Goal: Task Accomplishment & Management: Complete application form

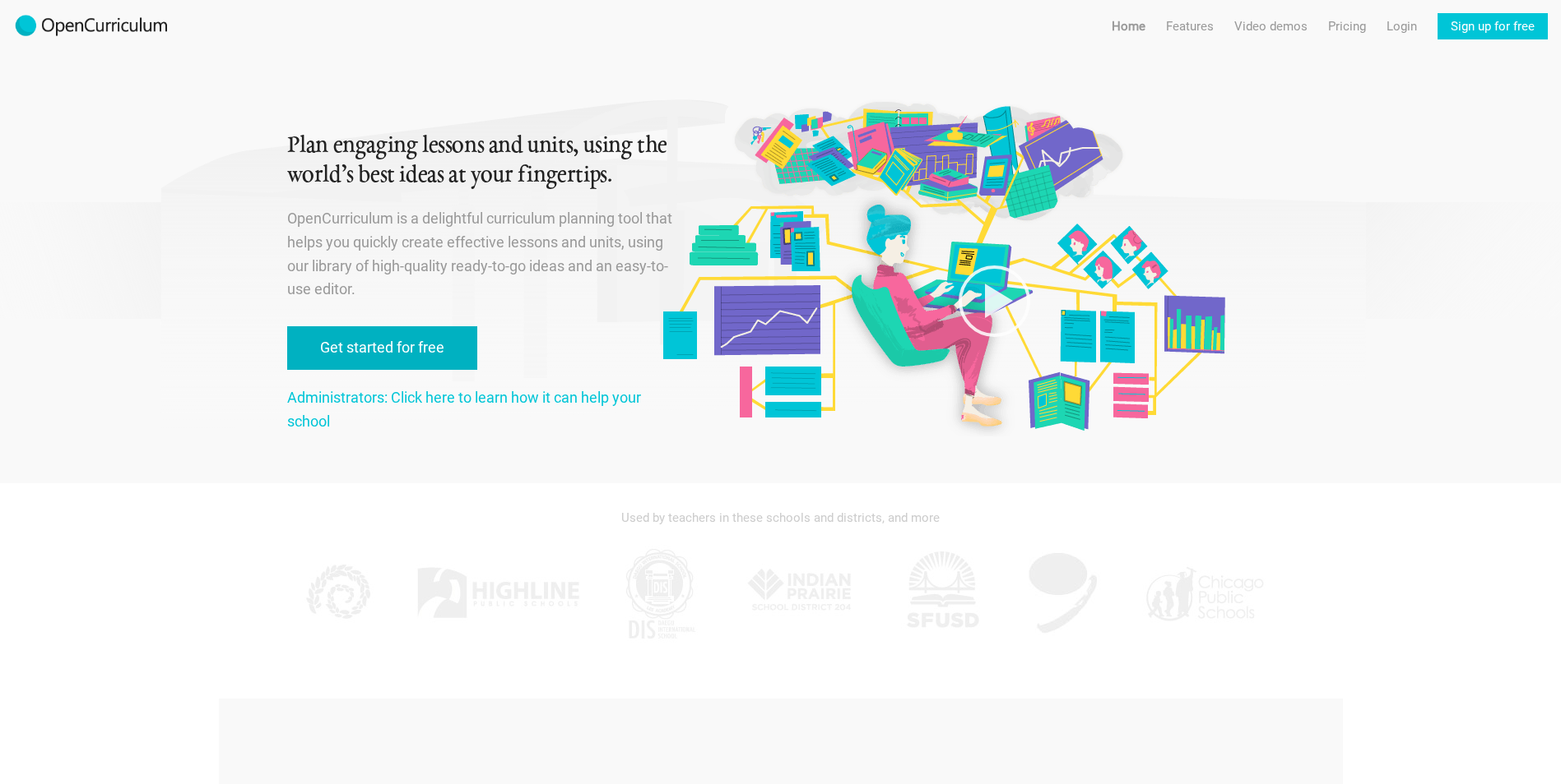
click at [412, 348] on link "Get started for free" at bounding box center [382, 348] width 190 height 43
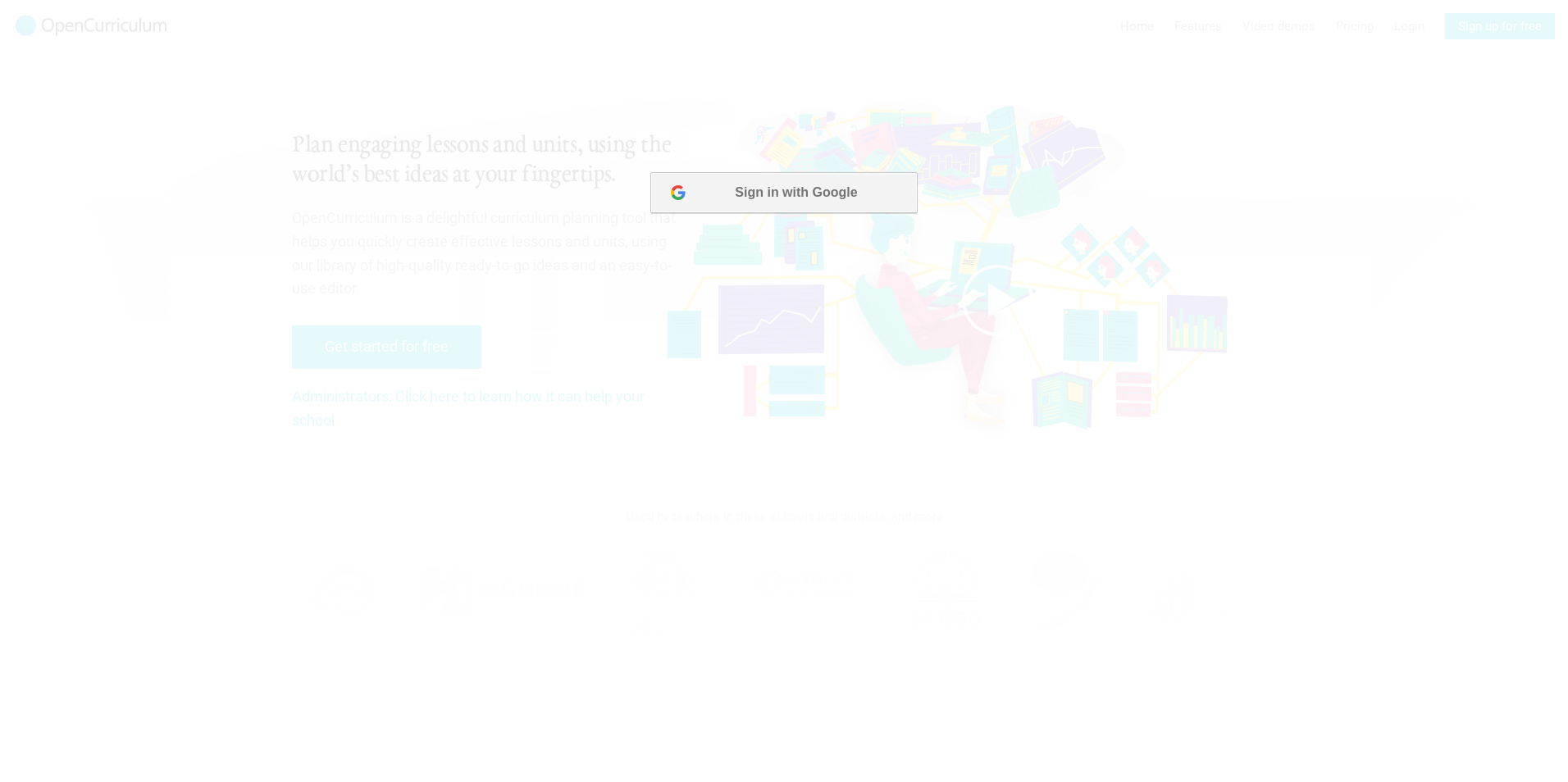
click at [819, 190] on button "Sign in with Google" at bounding box center [783, 193] width 267 height 41
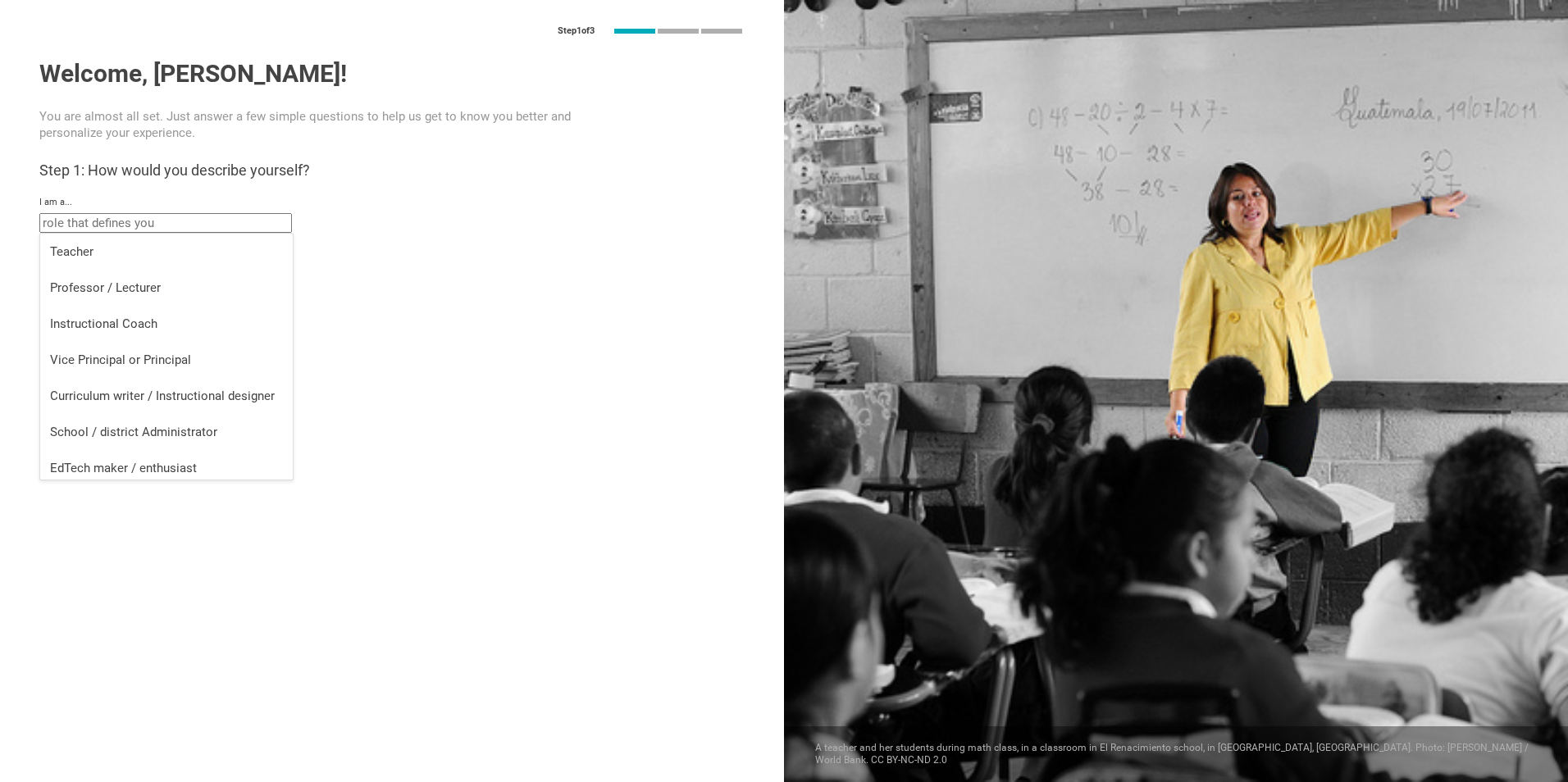
click at [204, 228] on input "text" at bounding box center [165, 223] width 253 height 20
click at [174, 260] on li "Teacher" at bounding box center [166, 252] width 253 height 36
type input "Teacher"
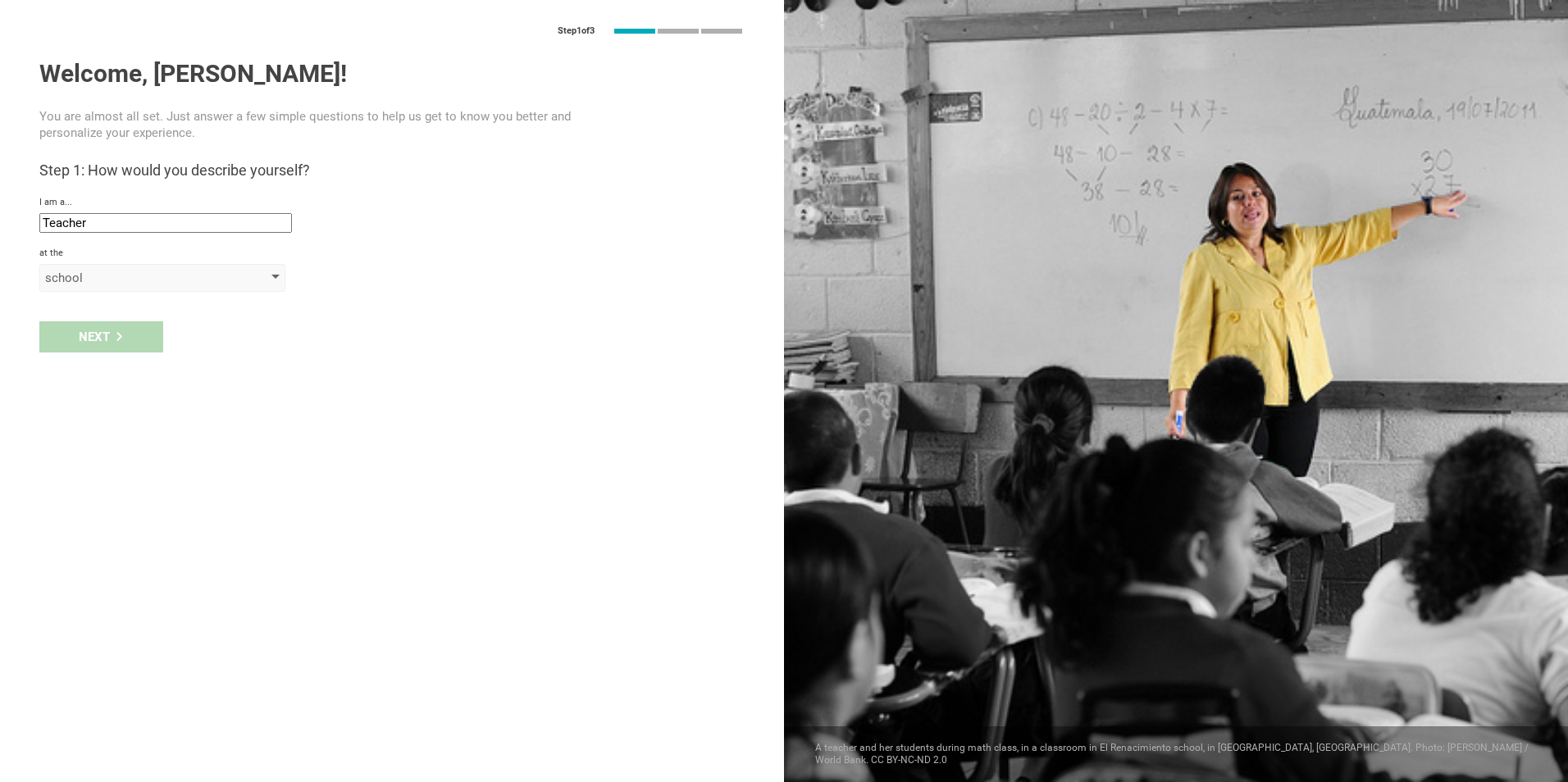
click at [141, 283] on div "school" at bounding box center [139, 277] width 188 height 17
click at [130, 312] on div "school" at bounding box center [163, 311] width 226 height 17
click at [123, 314] on input "text" at bounding box center [165, 317] width 253 height 20
type input "[PERSON_NAME]"
click at [116, 374] on icon at bounding box center [119, 371] width 9 height 9
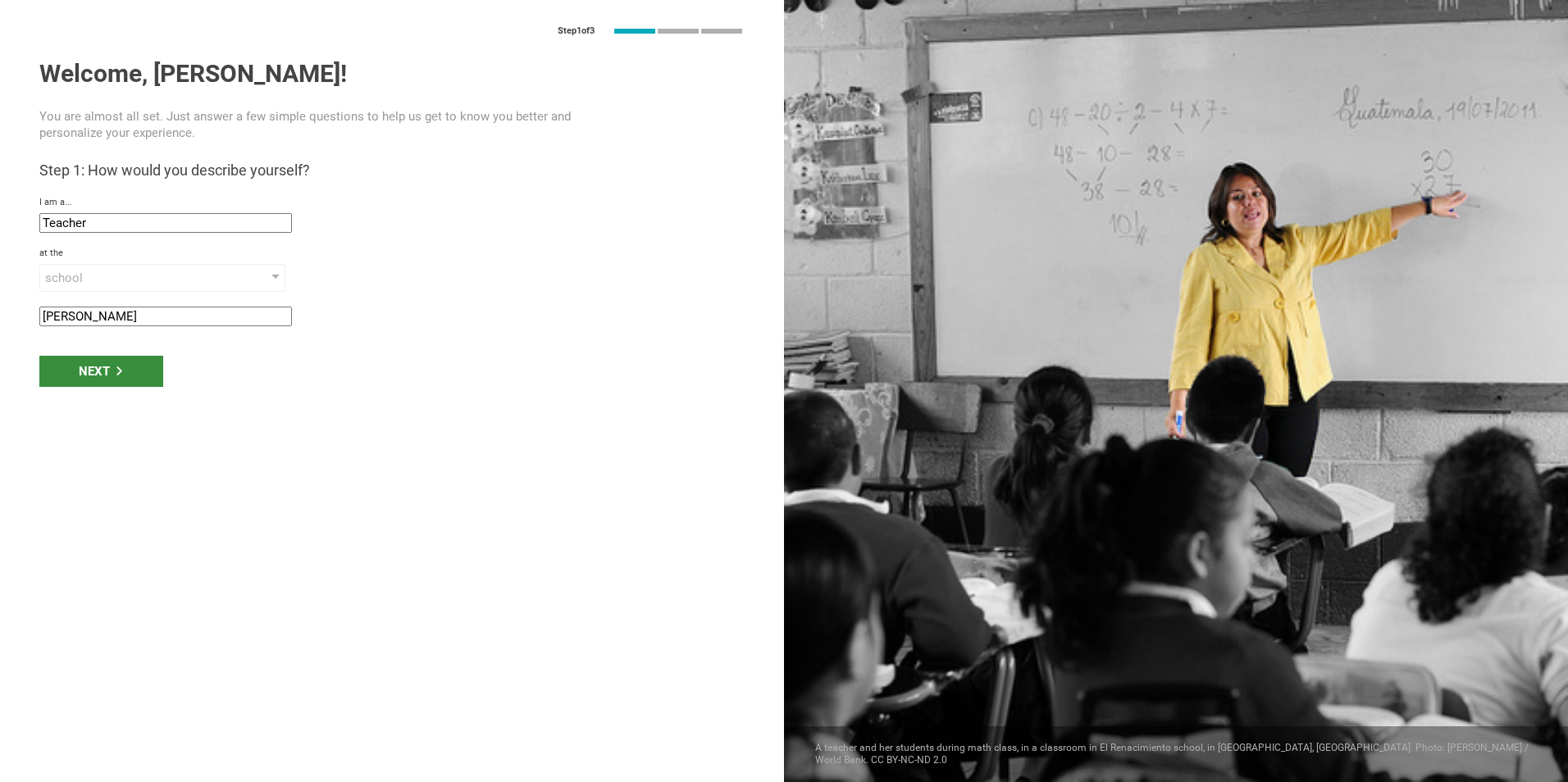
type input "Castries, [GEOGRAPHIC_DATA][DATE]"
click at [101, 427] on div "Next" at bounding box center [101, 423] width 124 height 31
click at [141, 422] on div "Next" at bounding box center [101, 423] width 124 height 31
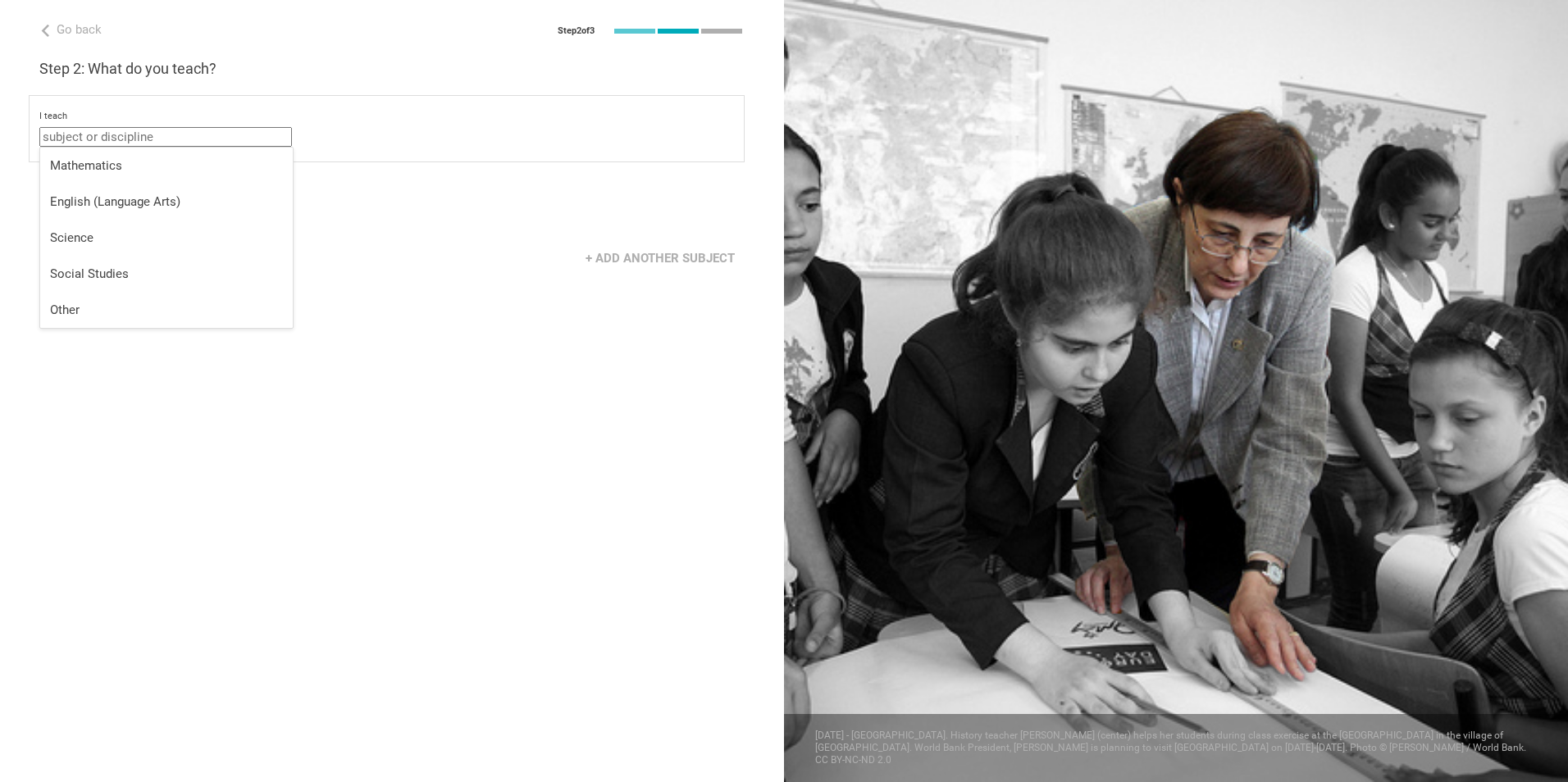
click at [144, 137] on input "text" at bounding box center [165, 137] width 253 height 20
click at [139, 201] on div "English (Language Arts)" at bounding box center [166, 202] width 233 height 17
type input "English (Language Arts)"
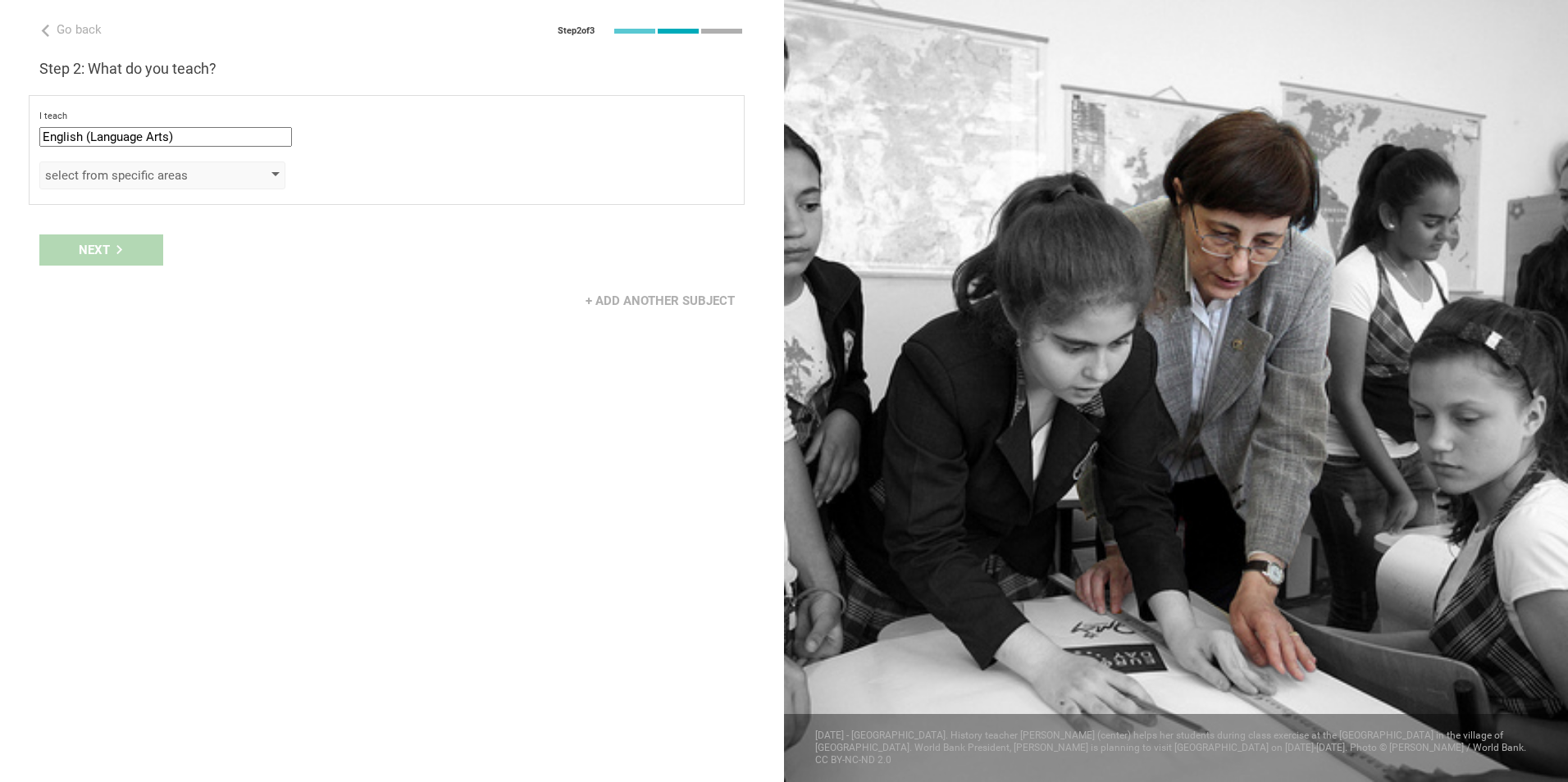
click at [150, 178] on div "select from specific areas" at bounding box center [139, 175] width 188 height 17
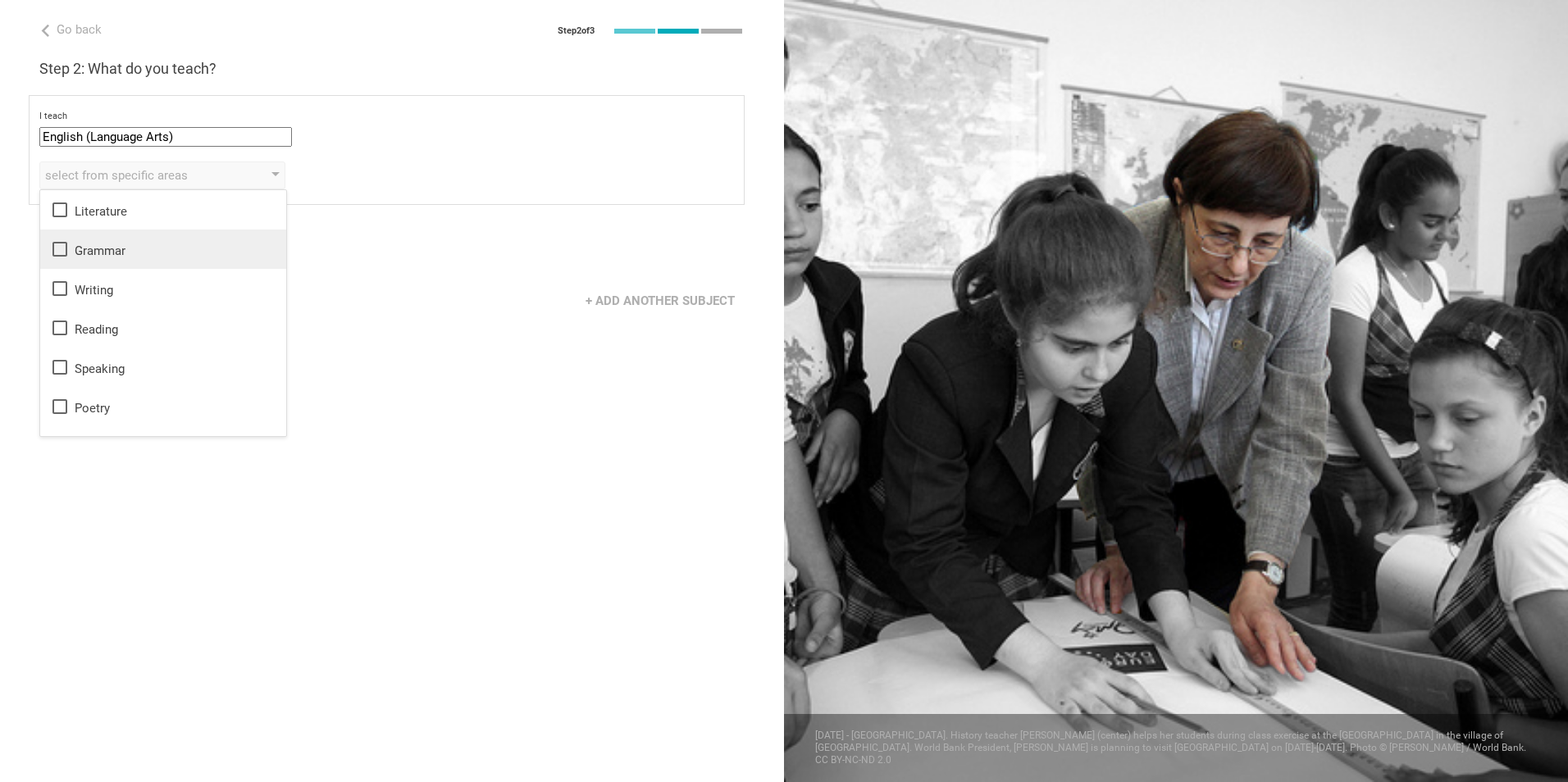
click at [62, 252] on icon at bounding box center [60, 249] width 20 height 20
click at [62, 284] on icon at bounding box center [60, 288] width 20 height 20
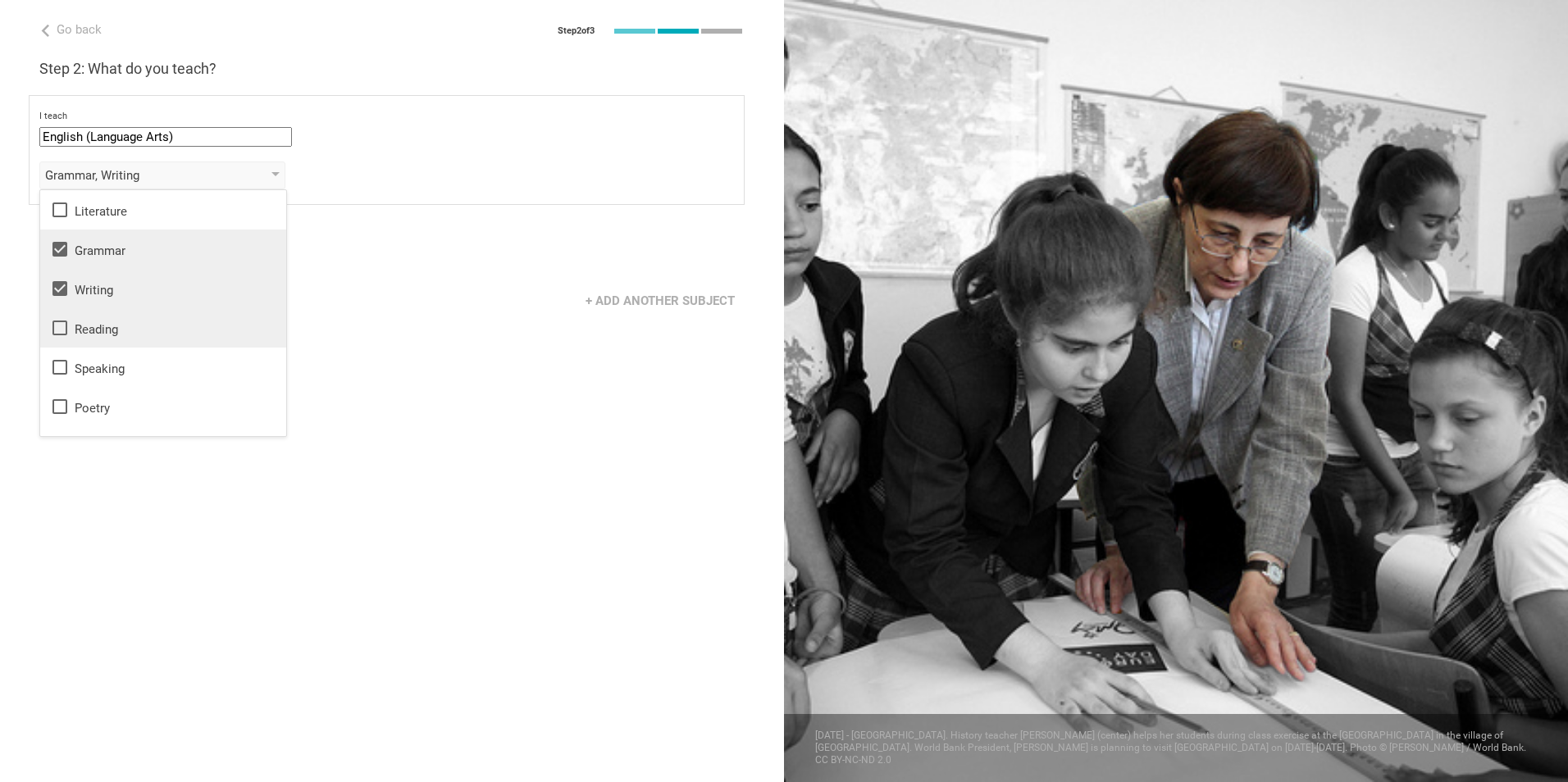
click at [57, 329] on icon at bounding box center [60, 328] width 20 height 20
click at [55, 363] on icon at bounding box center [60, 368] width 20 height 20
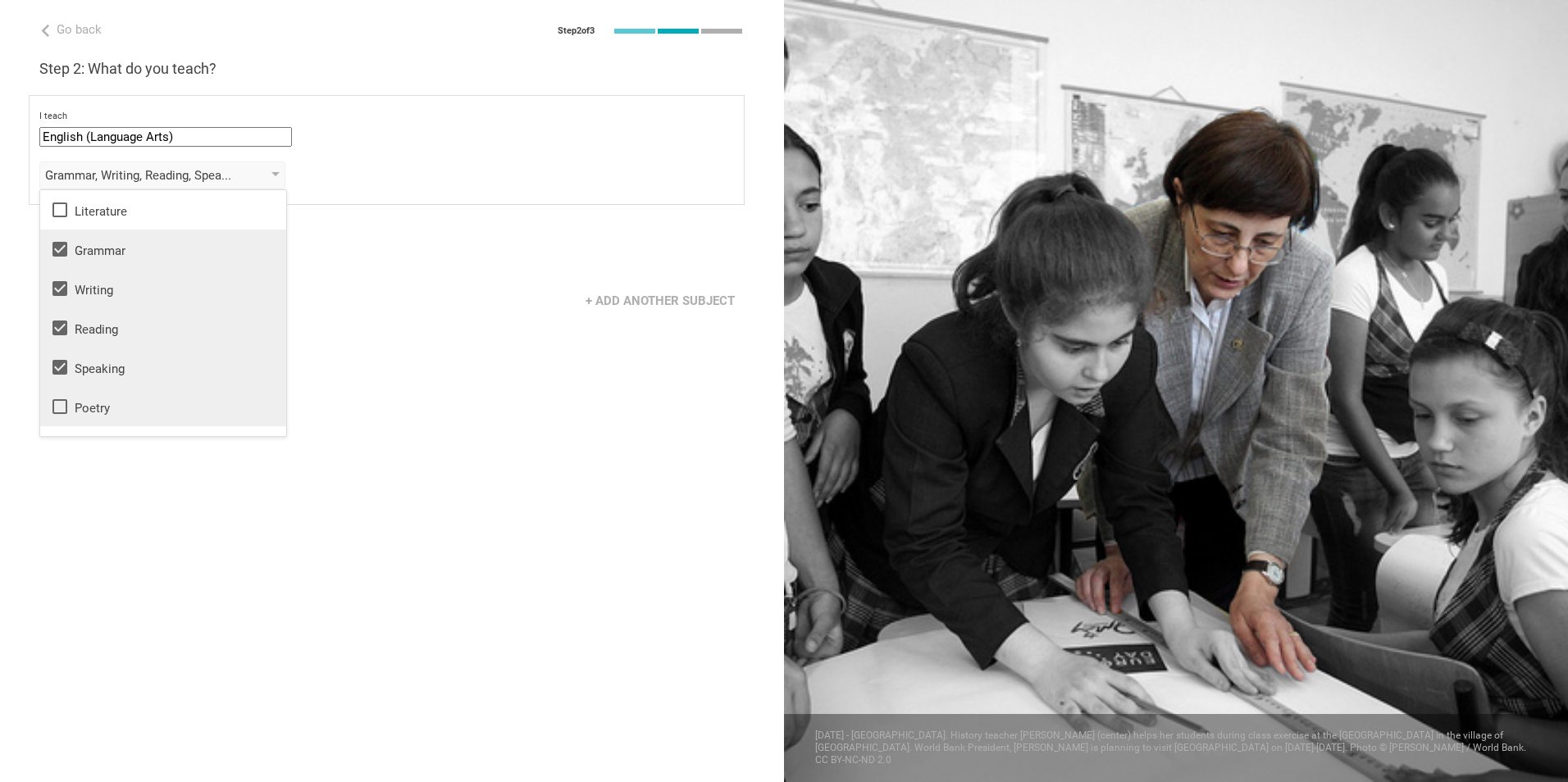
click at [61, 407] on icon at bounding box center [60, 407] width 20 height 20
click at [436, 445] on div "Go back Step 2 of 3 Welcome, [PERSON_NAME]! You are almost all set. Just answer…" at bounding box center [392, 391] width 784 height 782
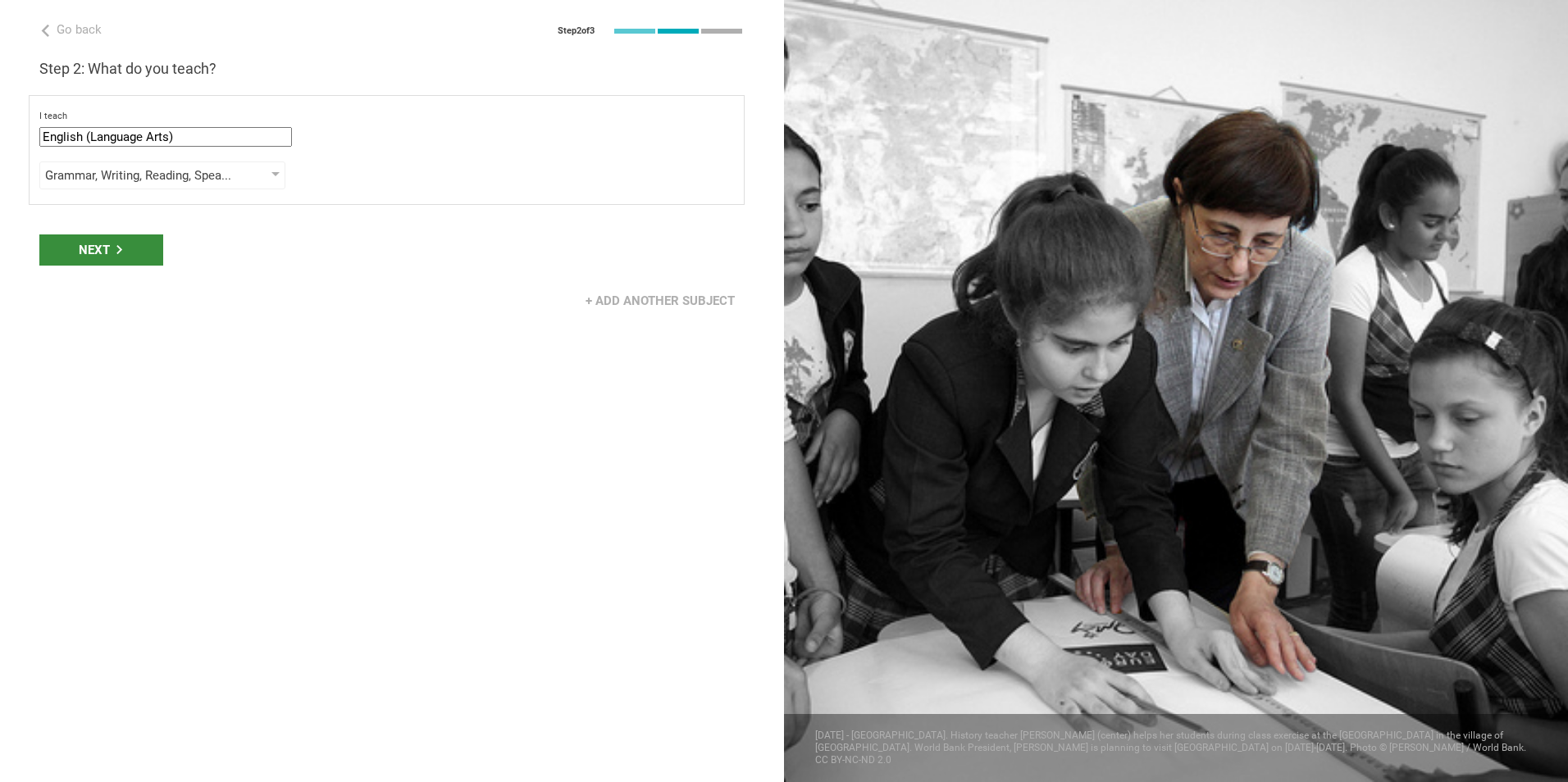
click at [117, 255] on div "Next" at bounding box center [101, 250] width 124 height 31
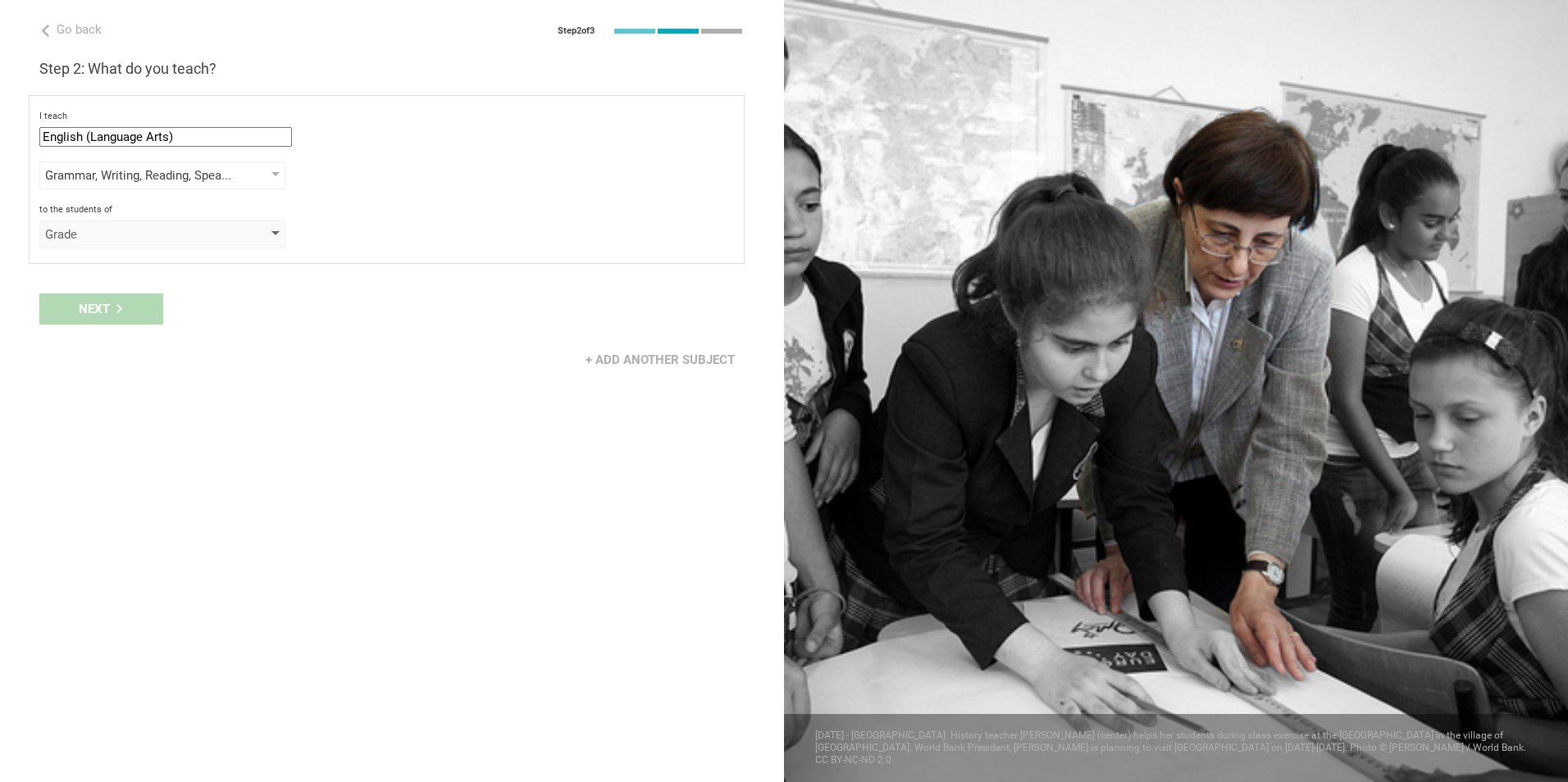
click at [153, 237] on div "Grade" at bounding box center [139, 234] width 188 height 17
click at [138, 268] on div "Grade" at bounding box center [163, 267] width 226 height 17
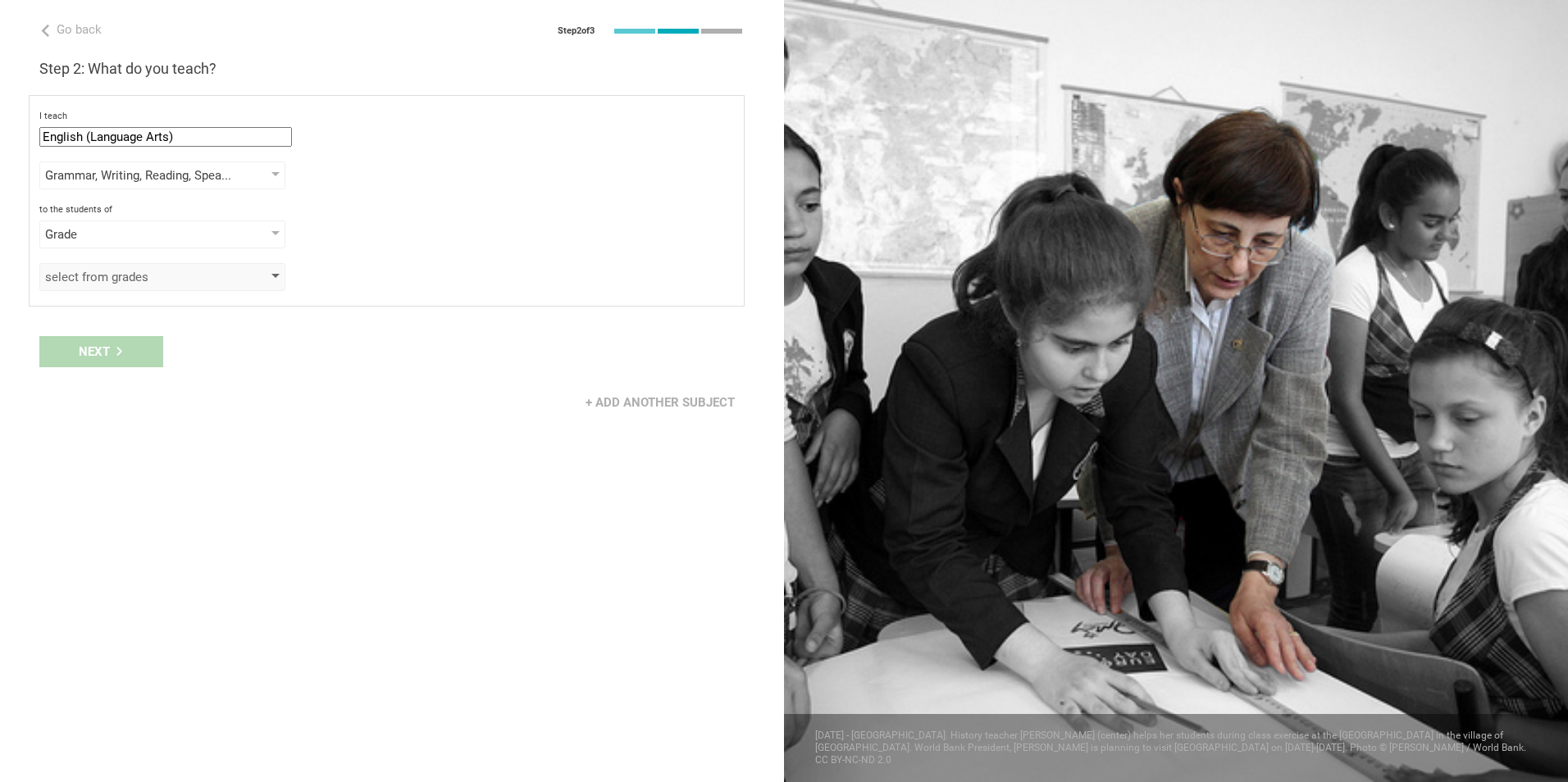
drag, startPoint x: 101, startPoint y: 358, endPoint x: 148, endPoint y: 273, distance: 97.1
click at [148, 273] on div "Go back Step 2 of 3 Welcome, [PERSON_NAME]! You are almost all set. Just answer…" at bounding box center [392, 391] width 784 height 782
click at [148, 273] on div "select from grades" at bounding box center [139, 276] width 188 height 17
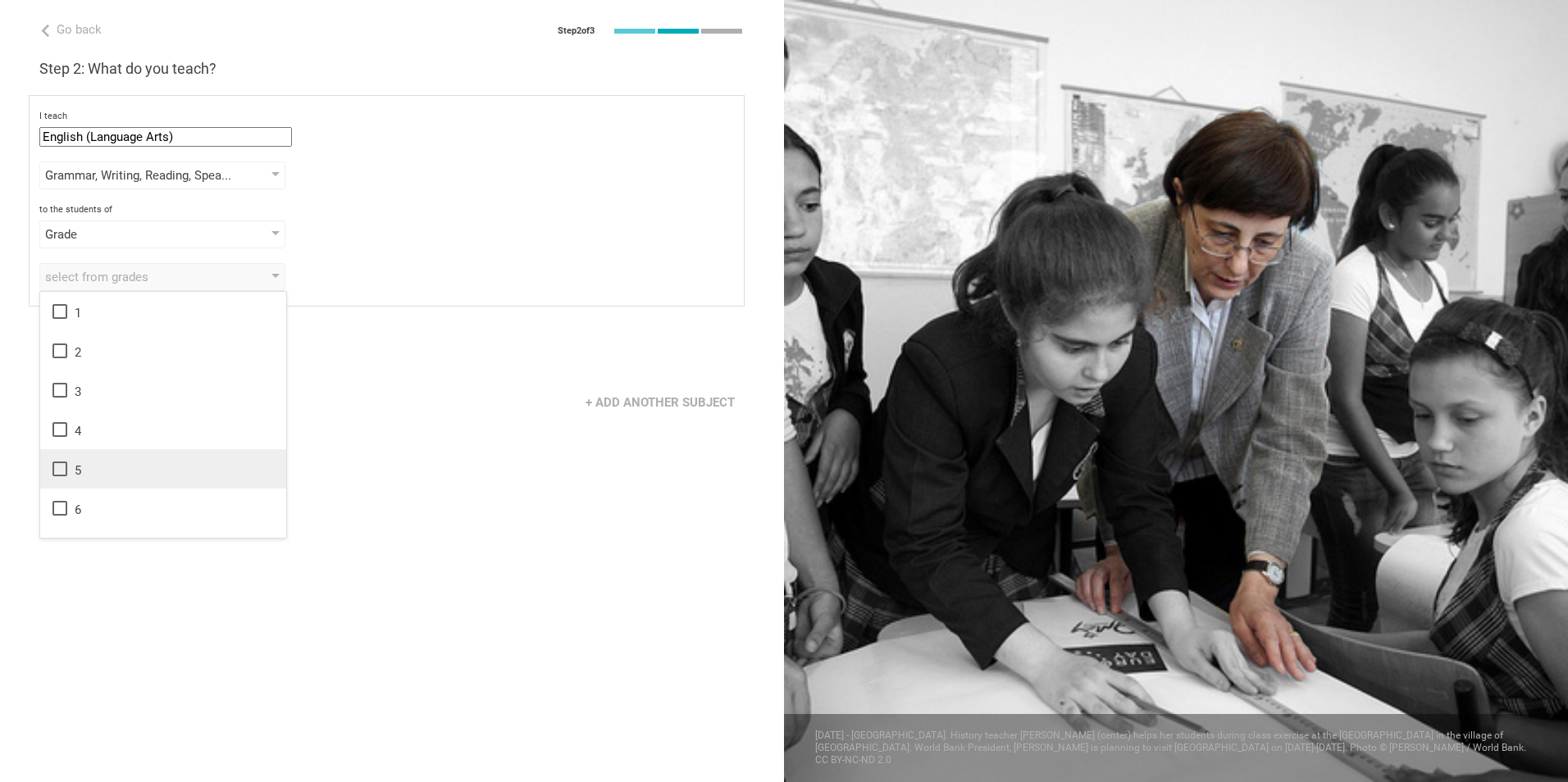
click at [110, 471] on div "5" at bounding box center [163, 469] width 226 height 20
click at [67, 509] on icon at bounding box center [59, 508] width 15 height 15
click at [383, 537] on div "Go back Step 2 of 3 Welcome, [PERSON_NAME]! You are almost all set. Just answer…" at bounding box center [392, 391] width 784 height 782
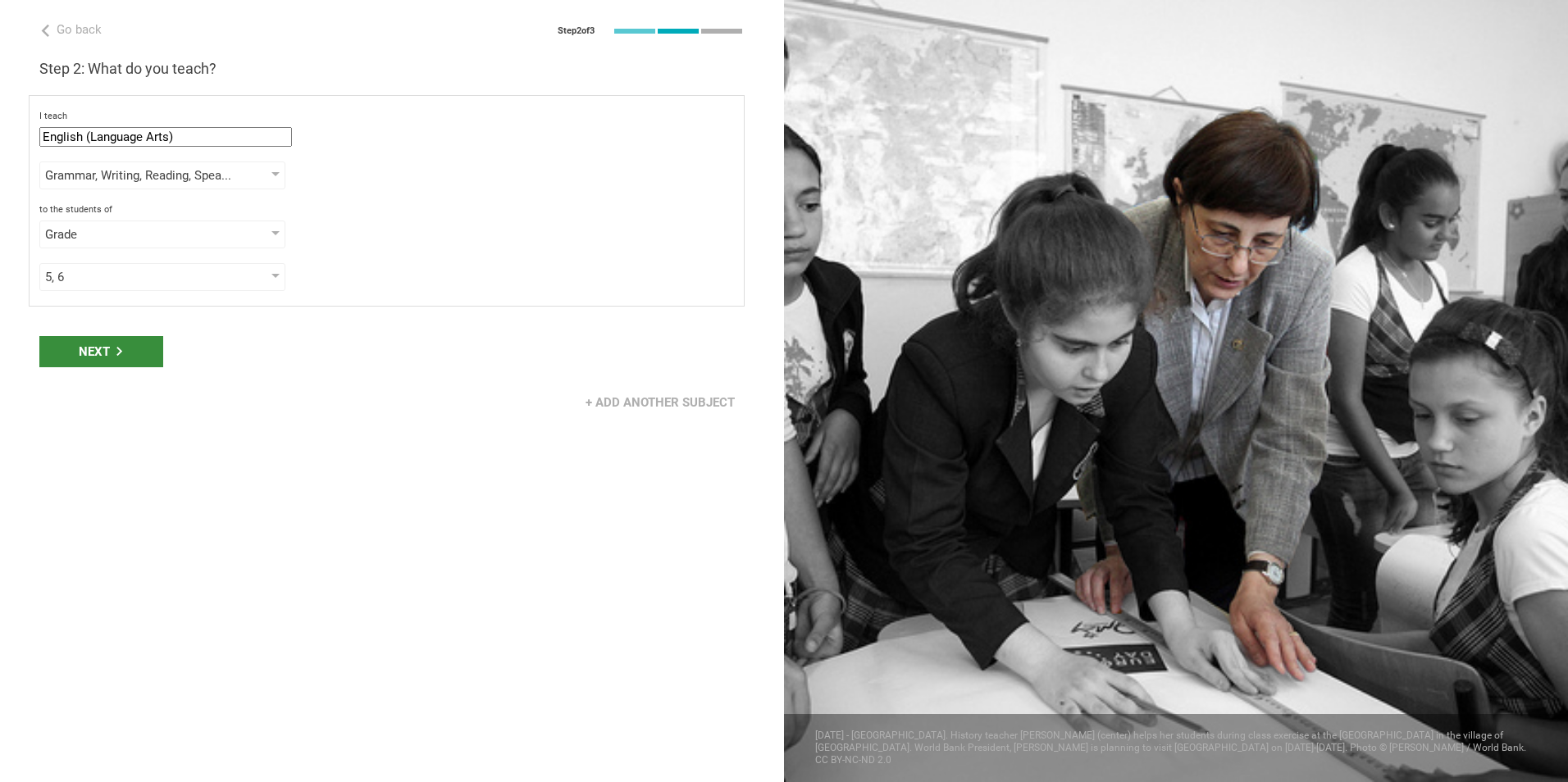
click at [92, 358] on div "Next" at bounding box center [101, 352] width 124 height 31
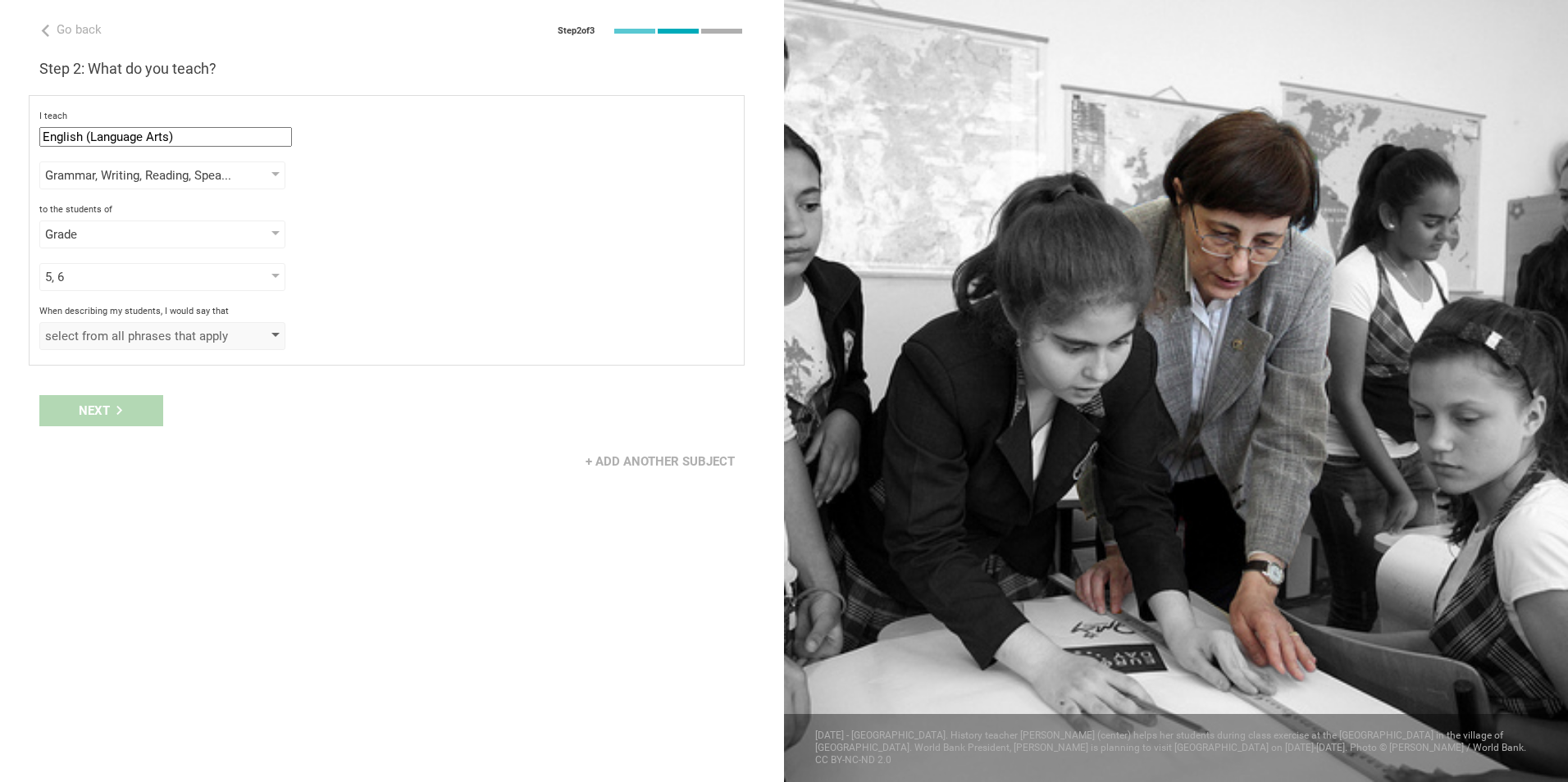
click at [126, 344] on div "select from all phrases that apply" at bounding box center [162, 336] width 246 height 28
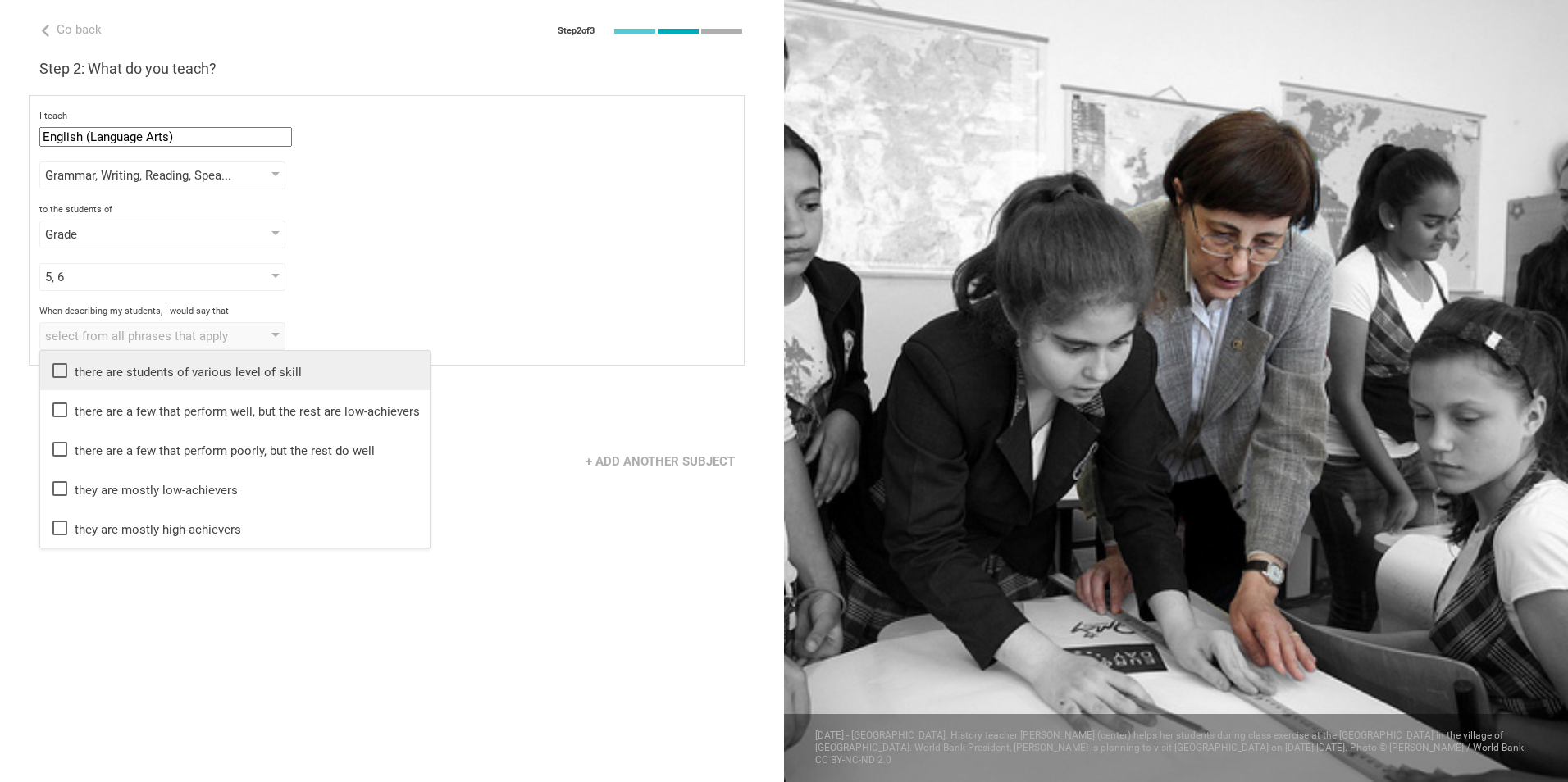
click at [55, 372] on icon at bounding box center [60, 371] width 20 height 20
click at [55, 402] on icon at bounding box center [60, 410] width 20 height 20
click at [551, 650] on div "Go back Step 2 of 3 Welcome, [PERSON_NAME]! You are almost all set. Just answer…" at bounding box center [392, 391] width 784 height 782
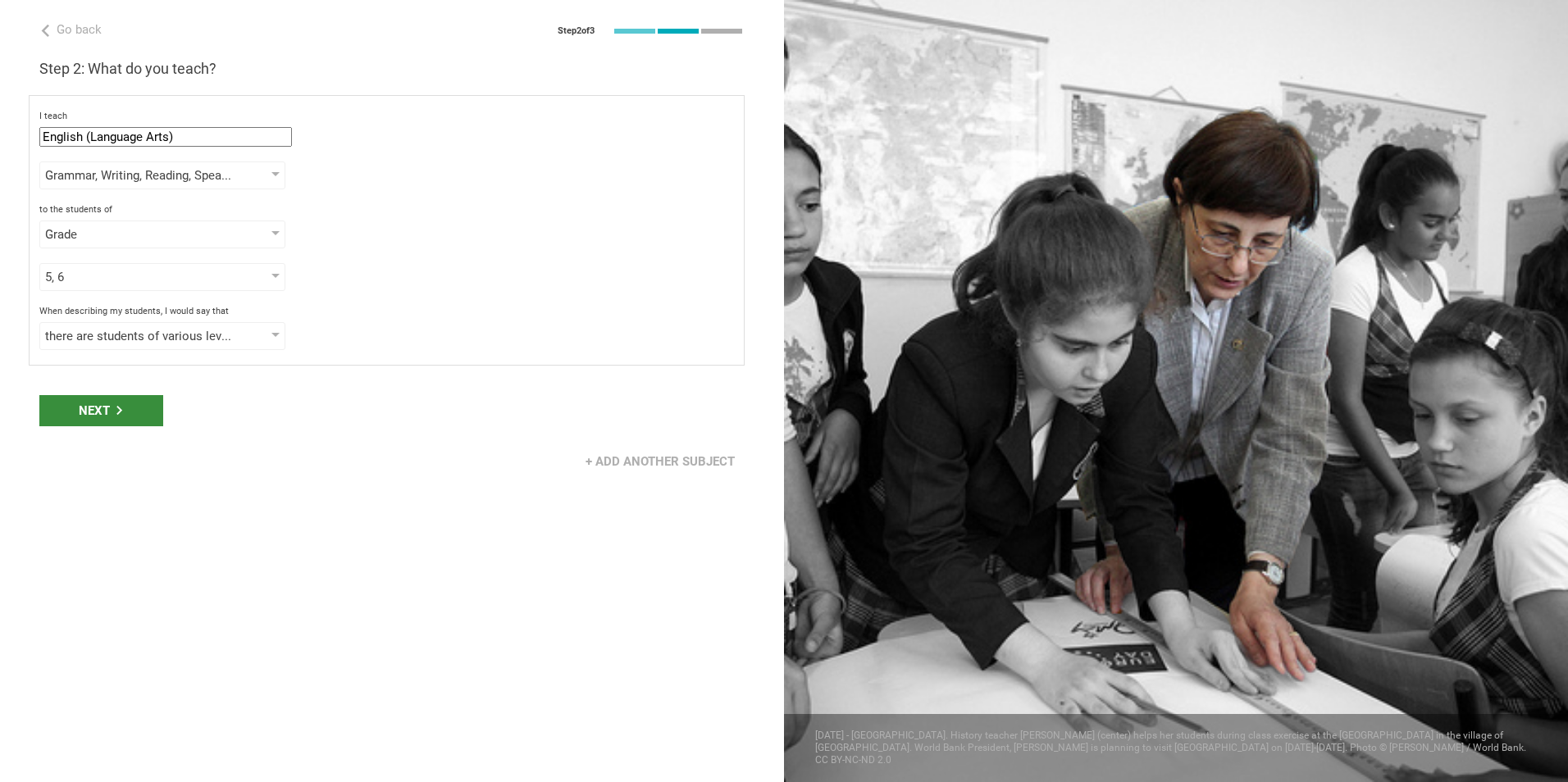
click at [131, 417] on div "Next" at bounding box center [101, 411] width 124 height 31
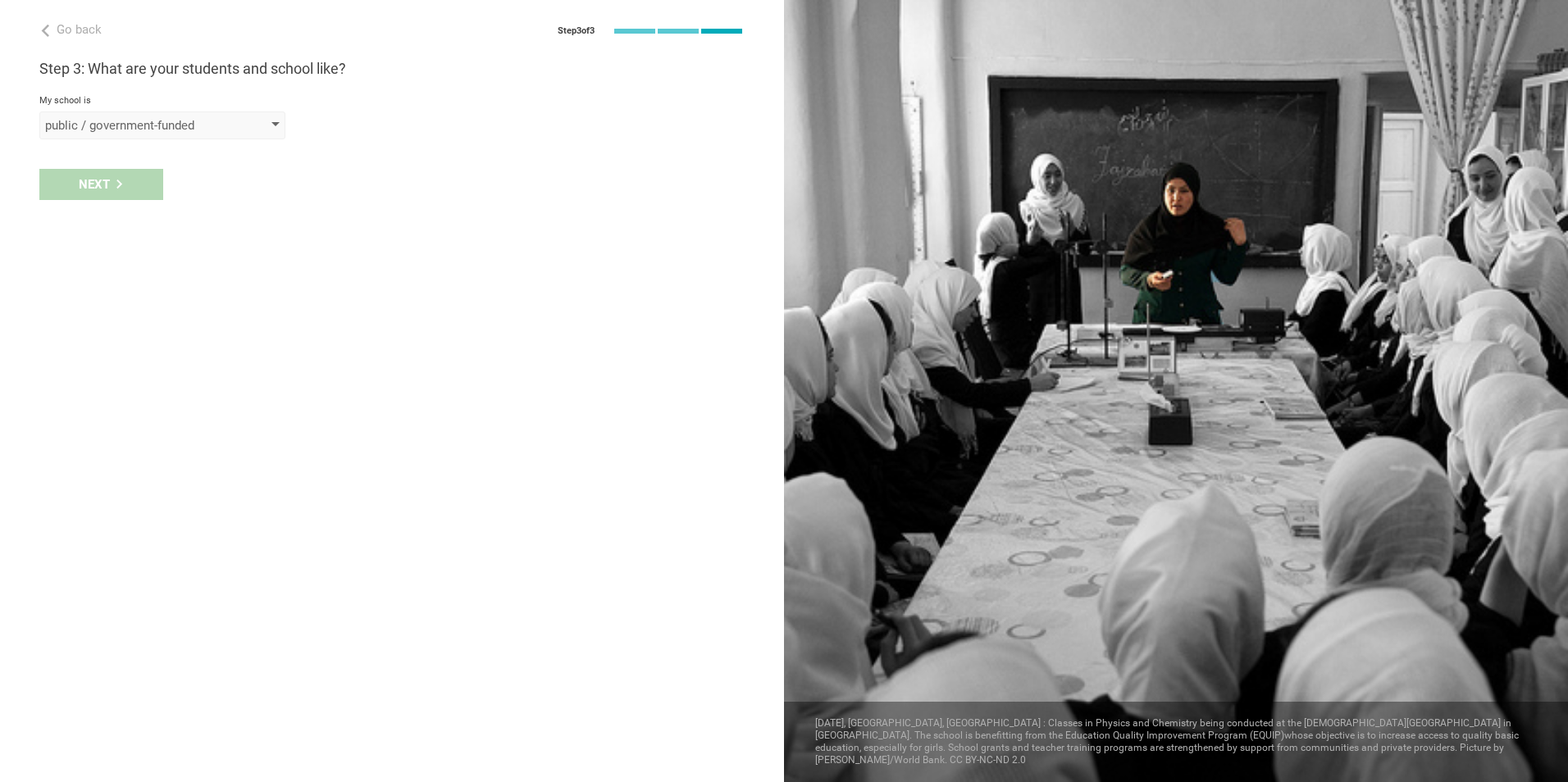
click at [137, 132] on div "public / government-funded" at bounding box center [139, 125] width 188 height 17
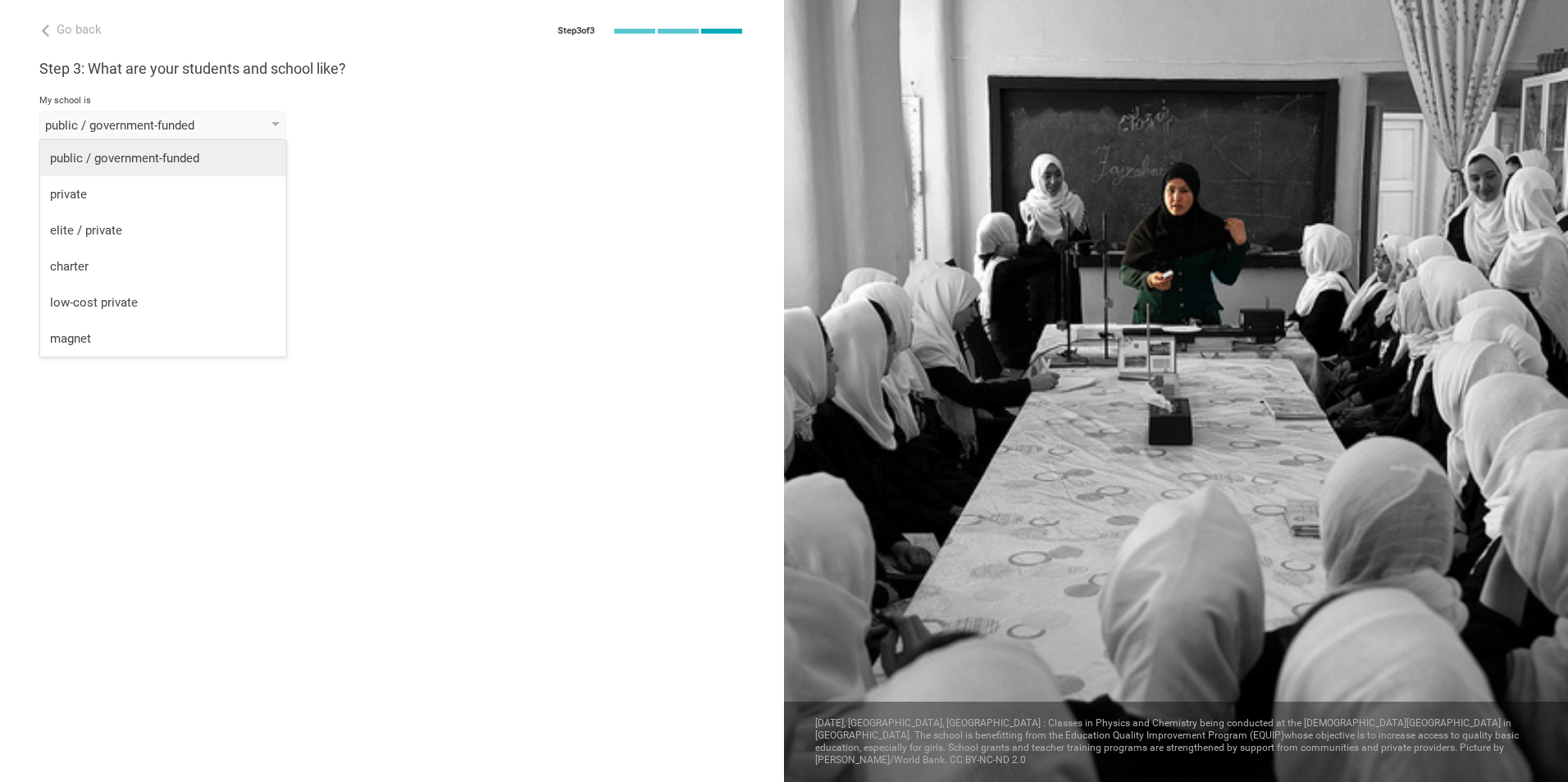
click at [129, 161] on div "public / government-funded" at bounding box center [163, 158] width 226 height 17
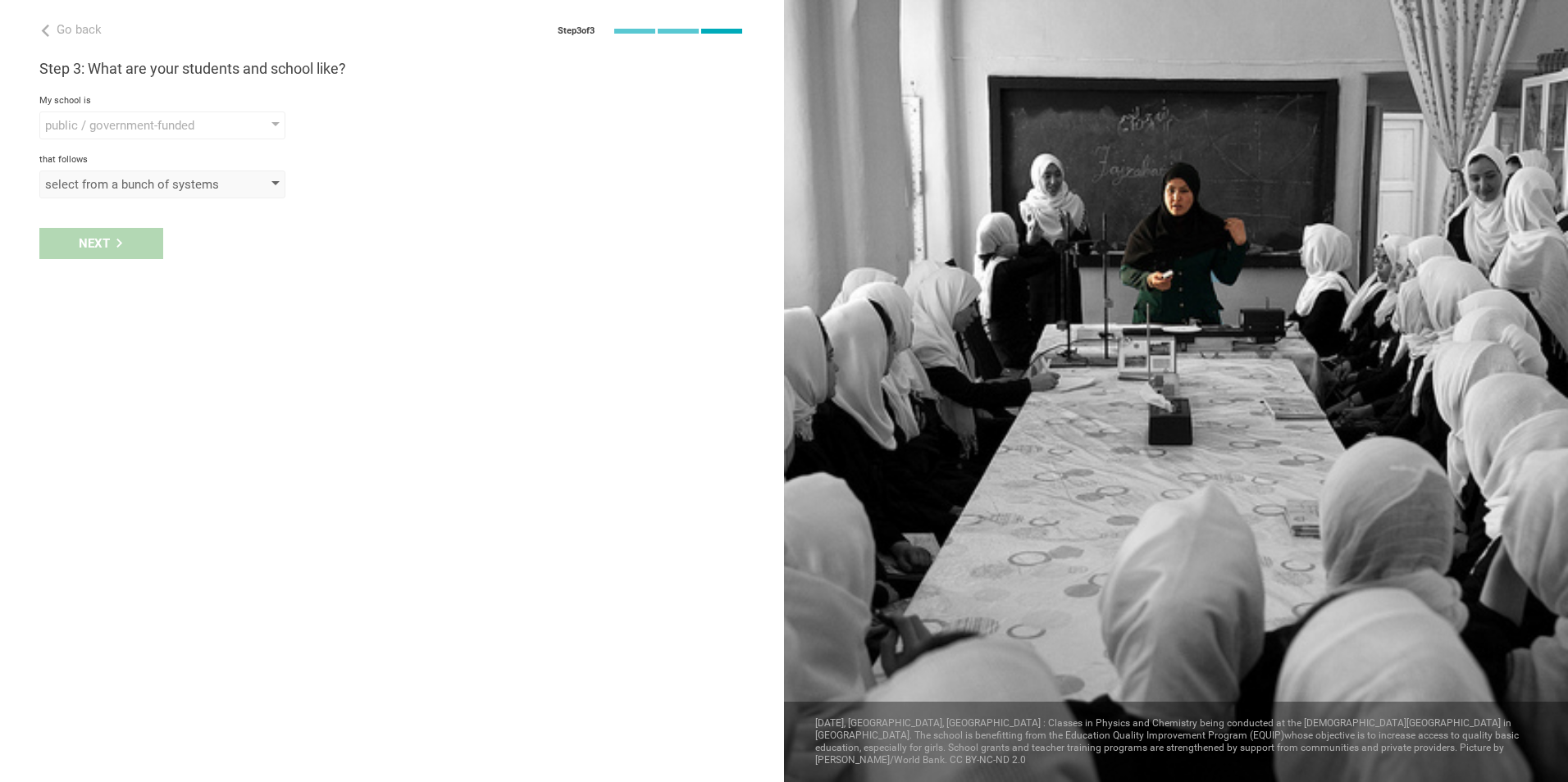
click at [122, 193] on div "select from a bunch of systems" at bounding box center [162, 184] width 246 height 28
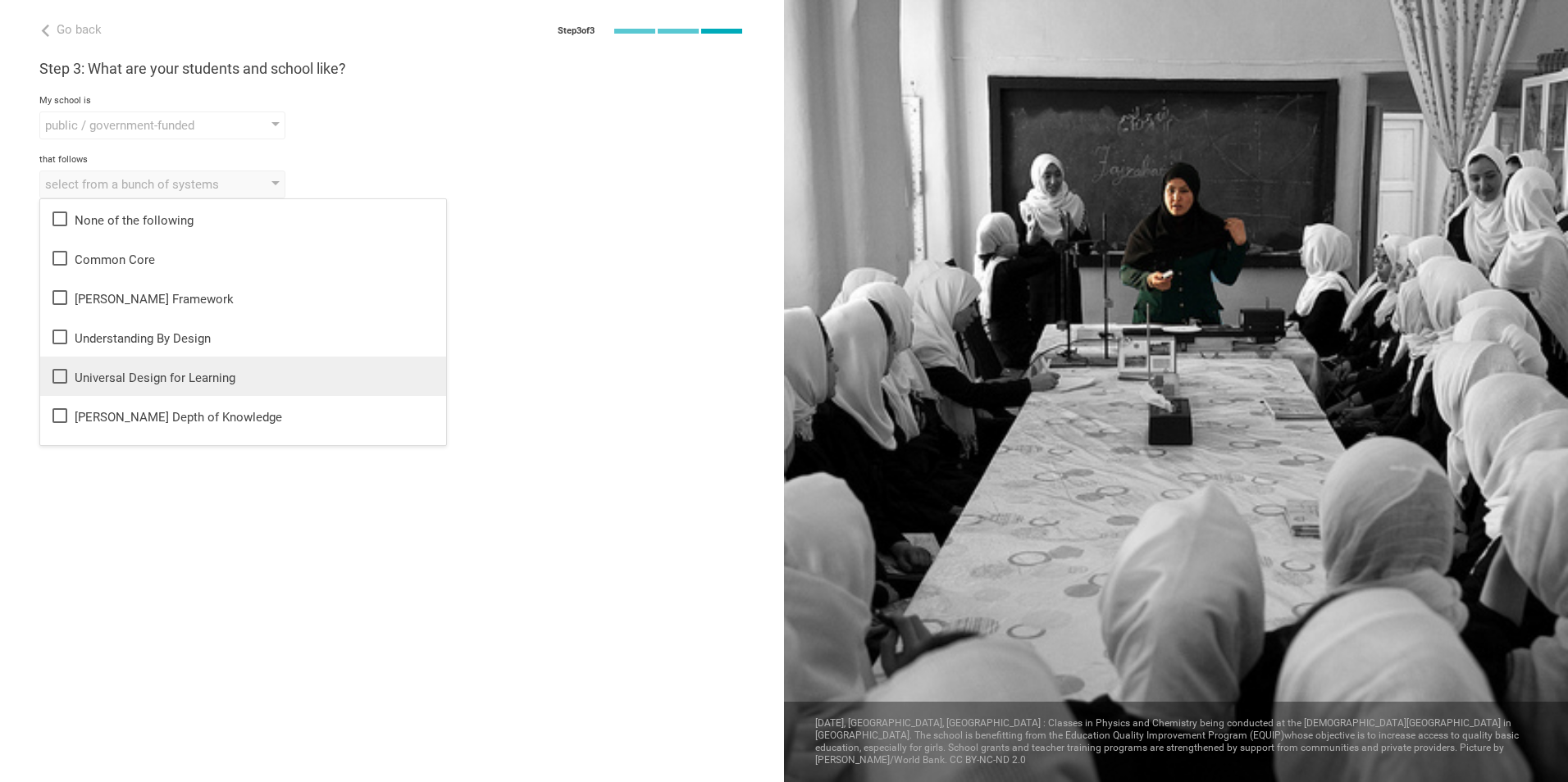
click at [57, 385] on icon at bounding box center [60, 377] width 20 height 20
click at [149, 562] on div "Go back Step 3 of 3 Welcome, [PERSON_NAME]! You are almost all set. Just answer…" at bounding box center [392, 391] width 784 height 782
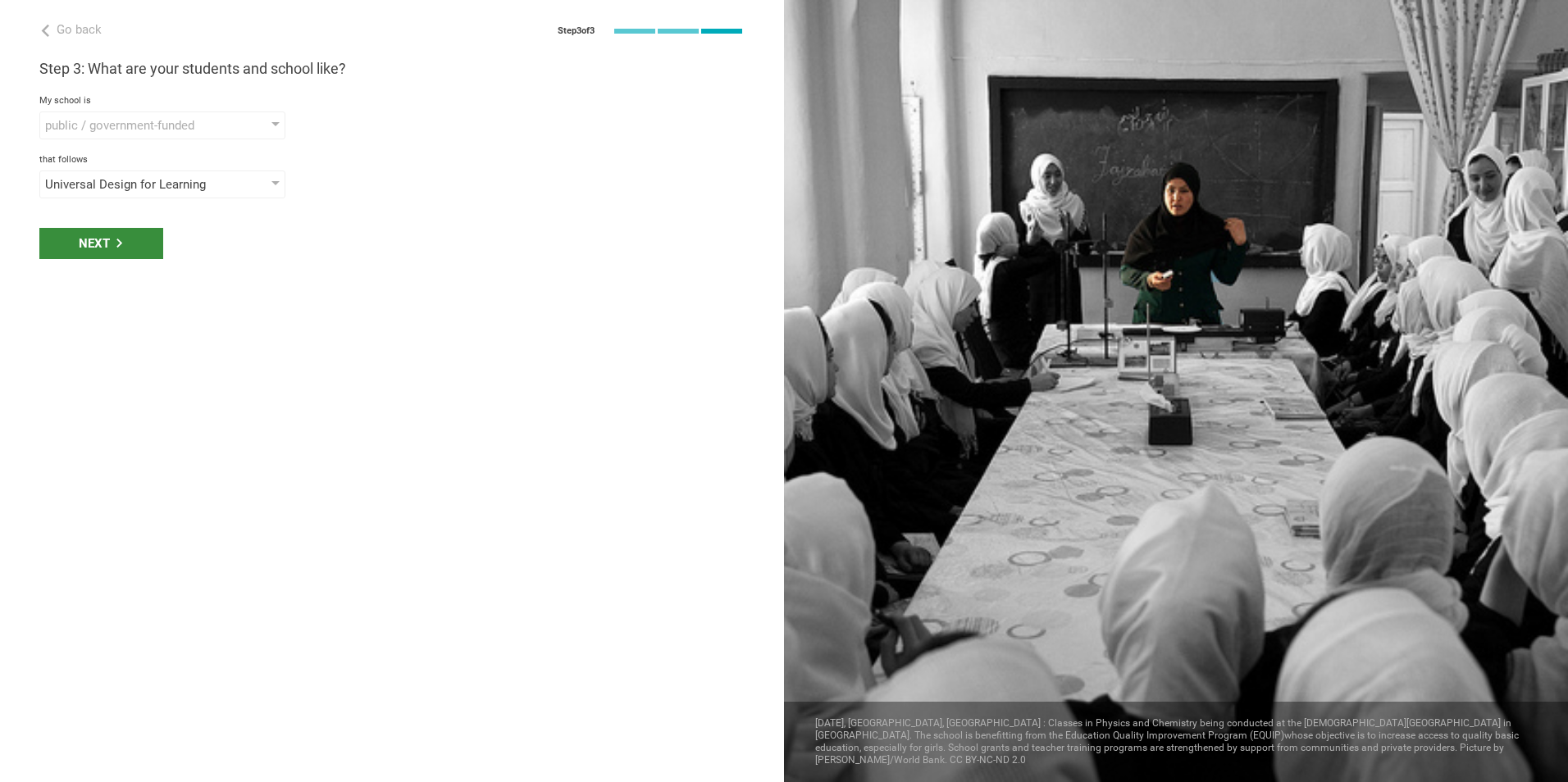
click at [136, 247] on div "Next" at bounding box center [101, 244] width 124 height 31
click at [114, 247] on div "select phrases that describe your student population" at bounding box center [139, 243] width 188 height 17
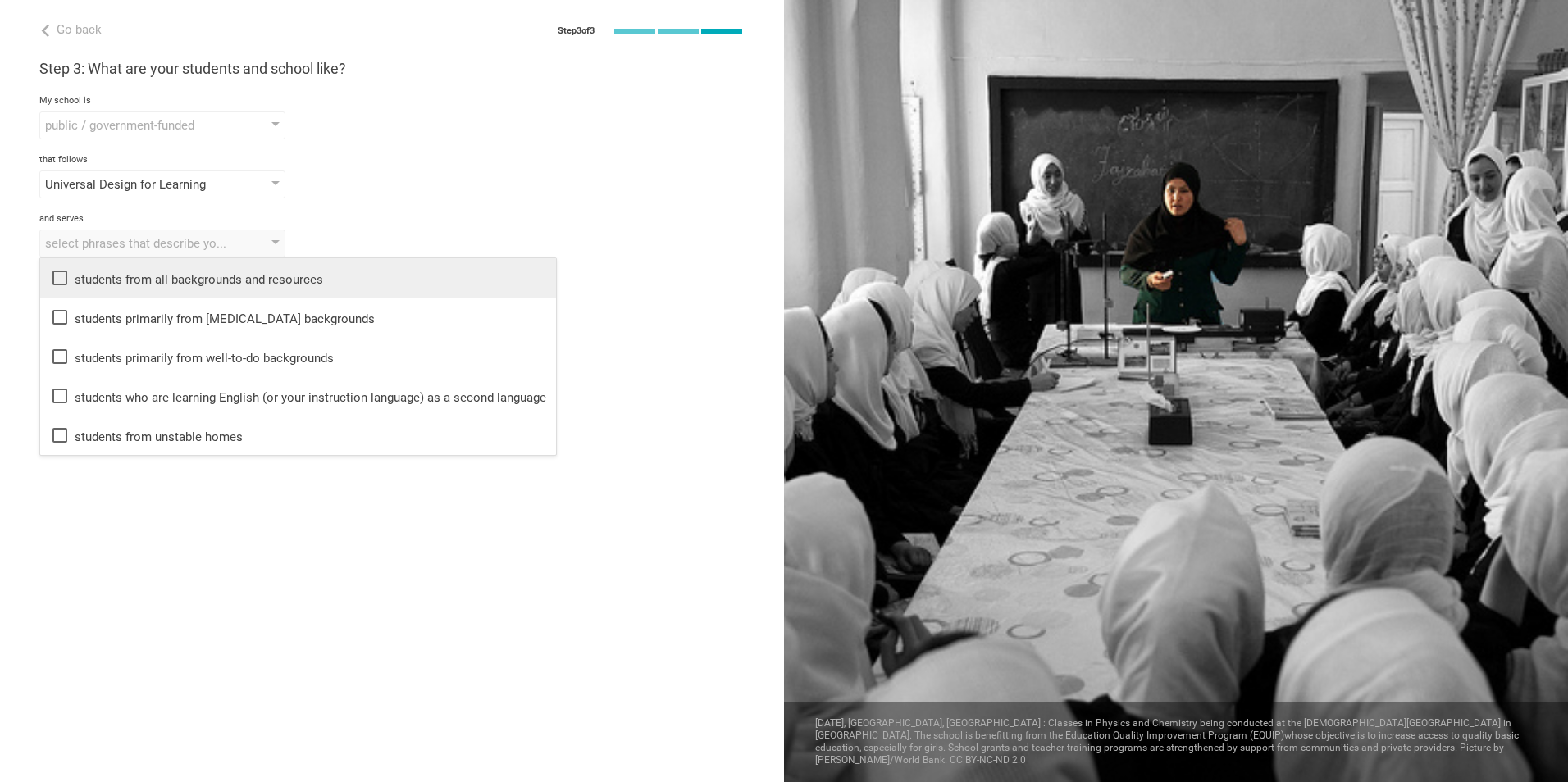
click at [57, 280] on icon at bounding box center [60, 278] width 20 height 20
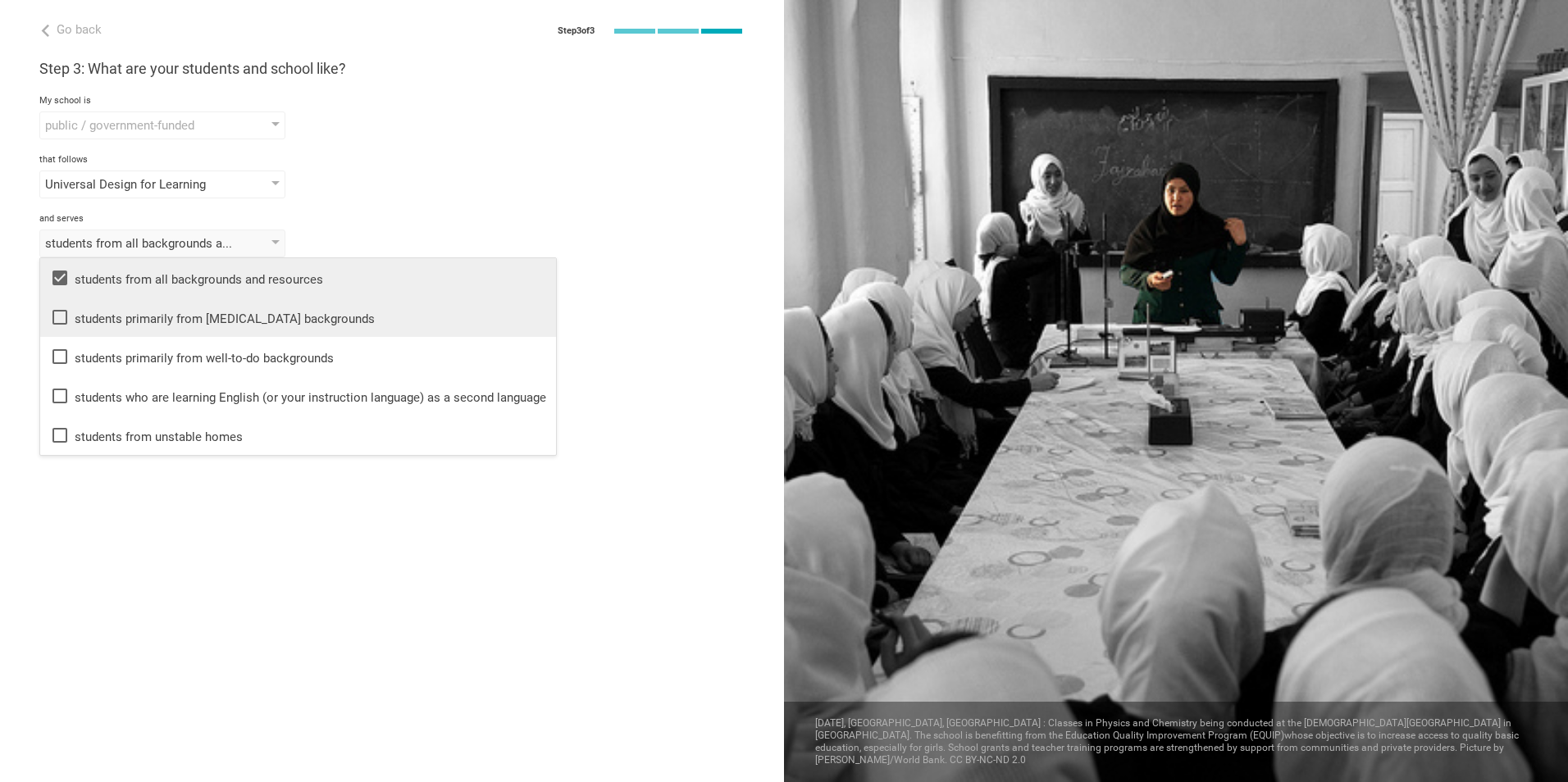
click at [61, 325] on icon at bounding box center [59, 317] width 15 height 15
click at [155, 641] on div "Go back Step 3 of 3 Welcome, [PERSON_NAME]! You are almost all set. Just answer…" at bounding box center [392, 391] width 784 height 782
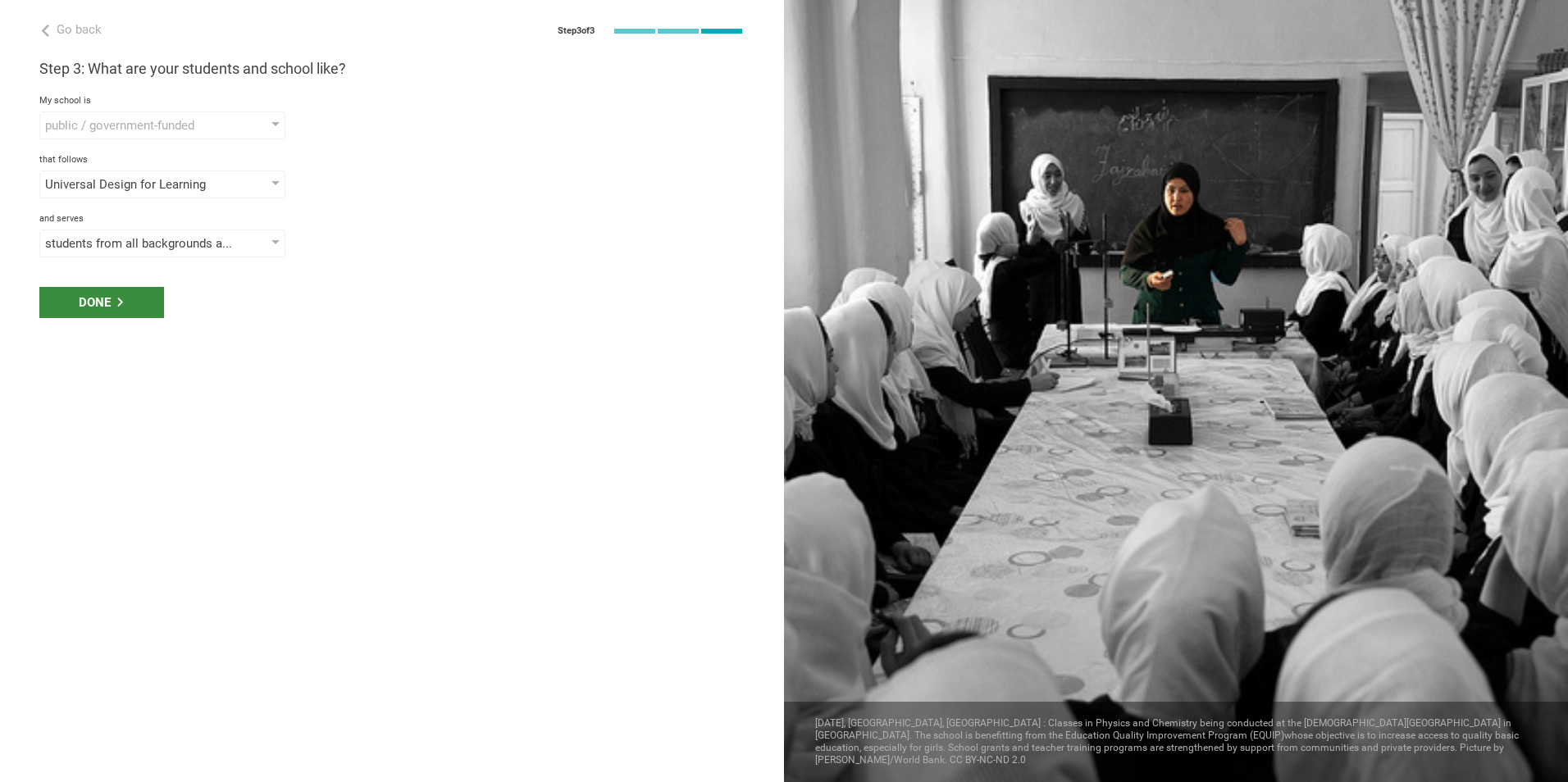
click at [151, 308] on div "Done" at bounding box center [101, 303] width 125 height 31
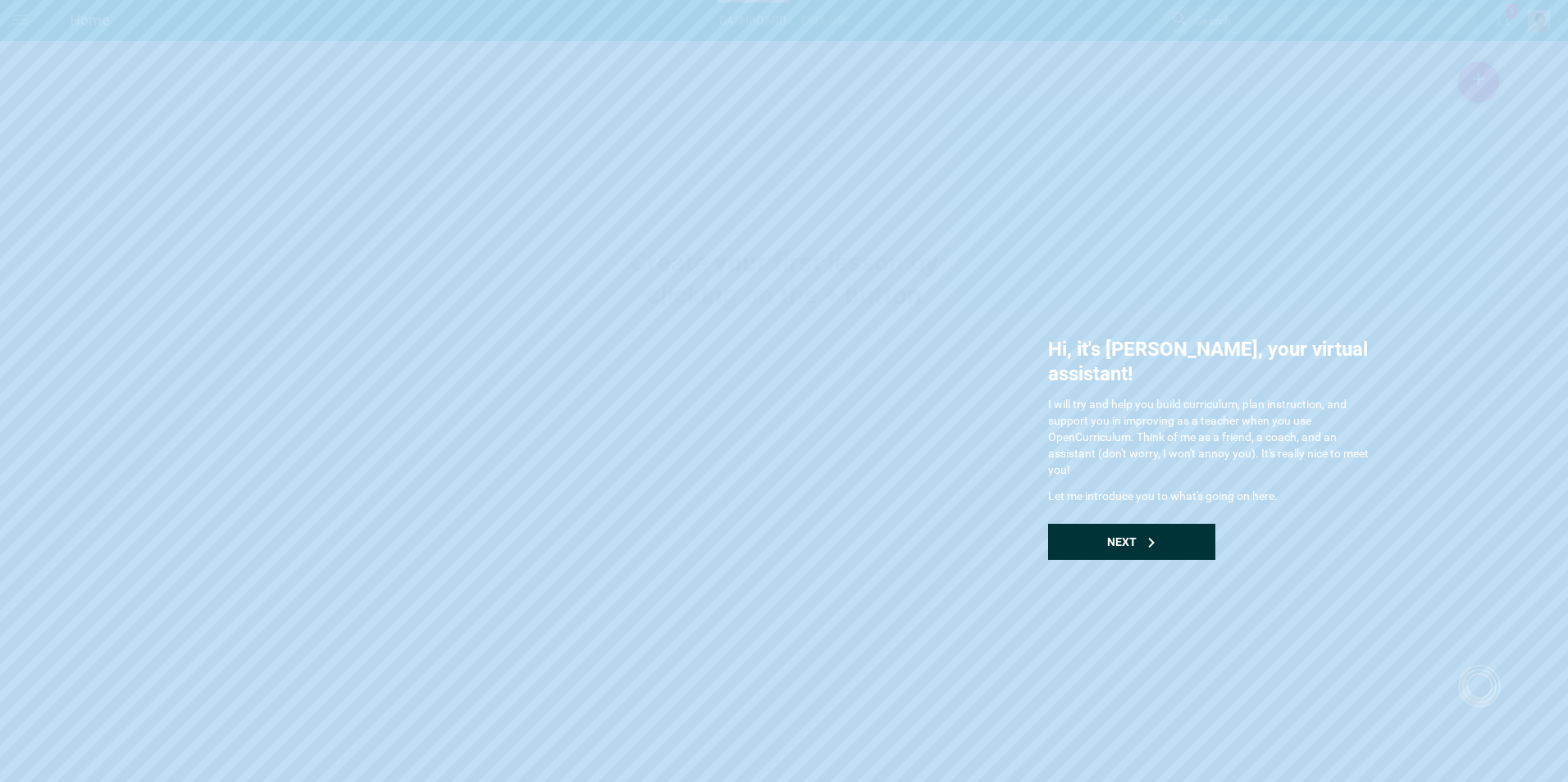
click at [1122, 535] on span "Next" at bounding box center [1122, 541] width 30 height 13
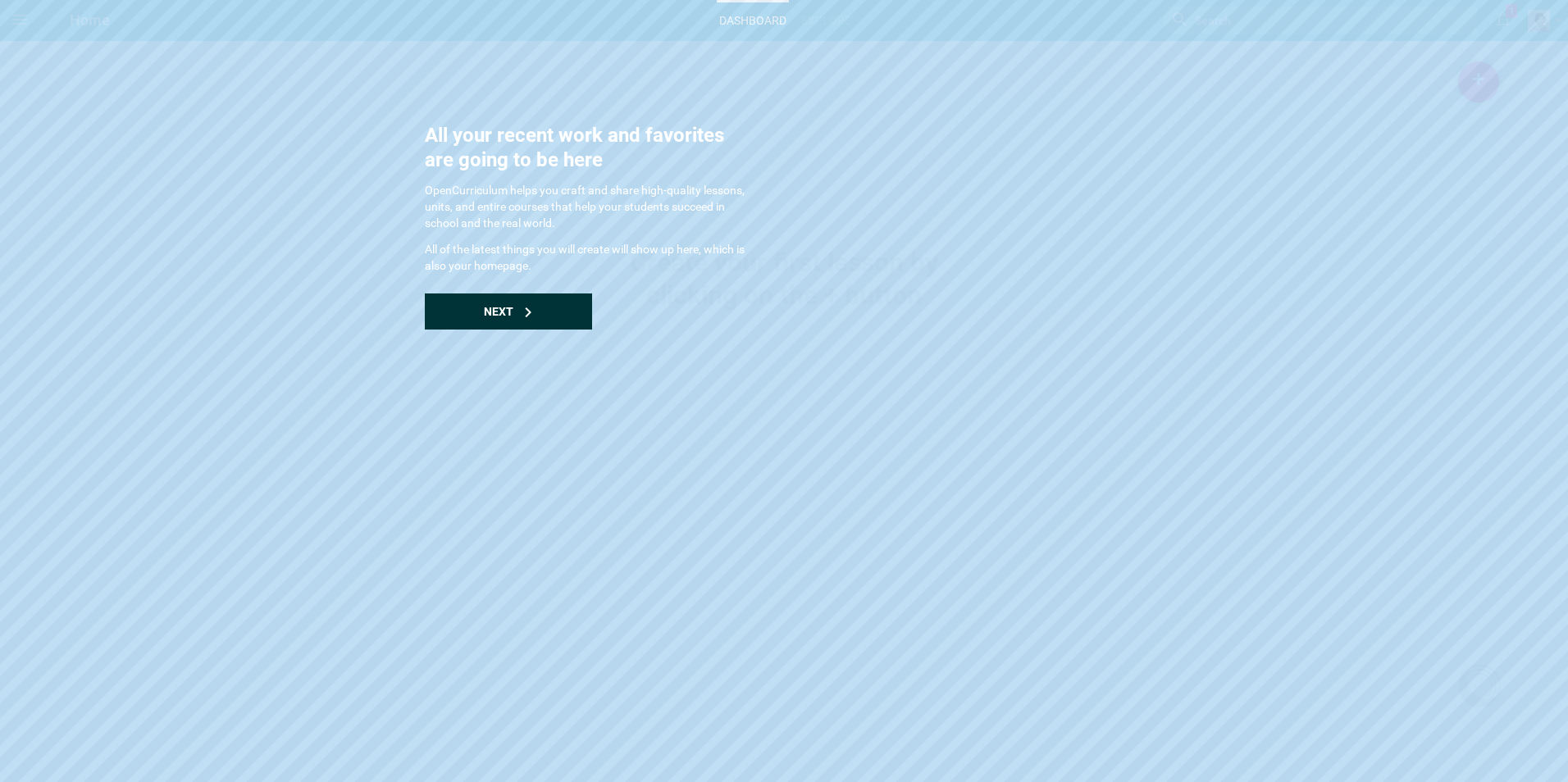
click at [564, 313] on div "Next" at bounding box center [509, 311] width 167 height 36
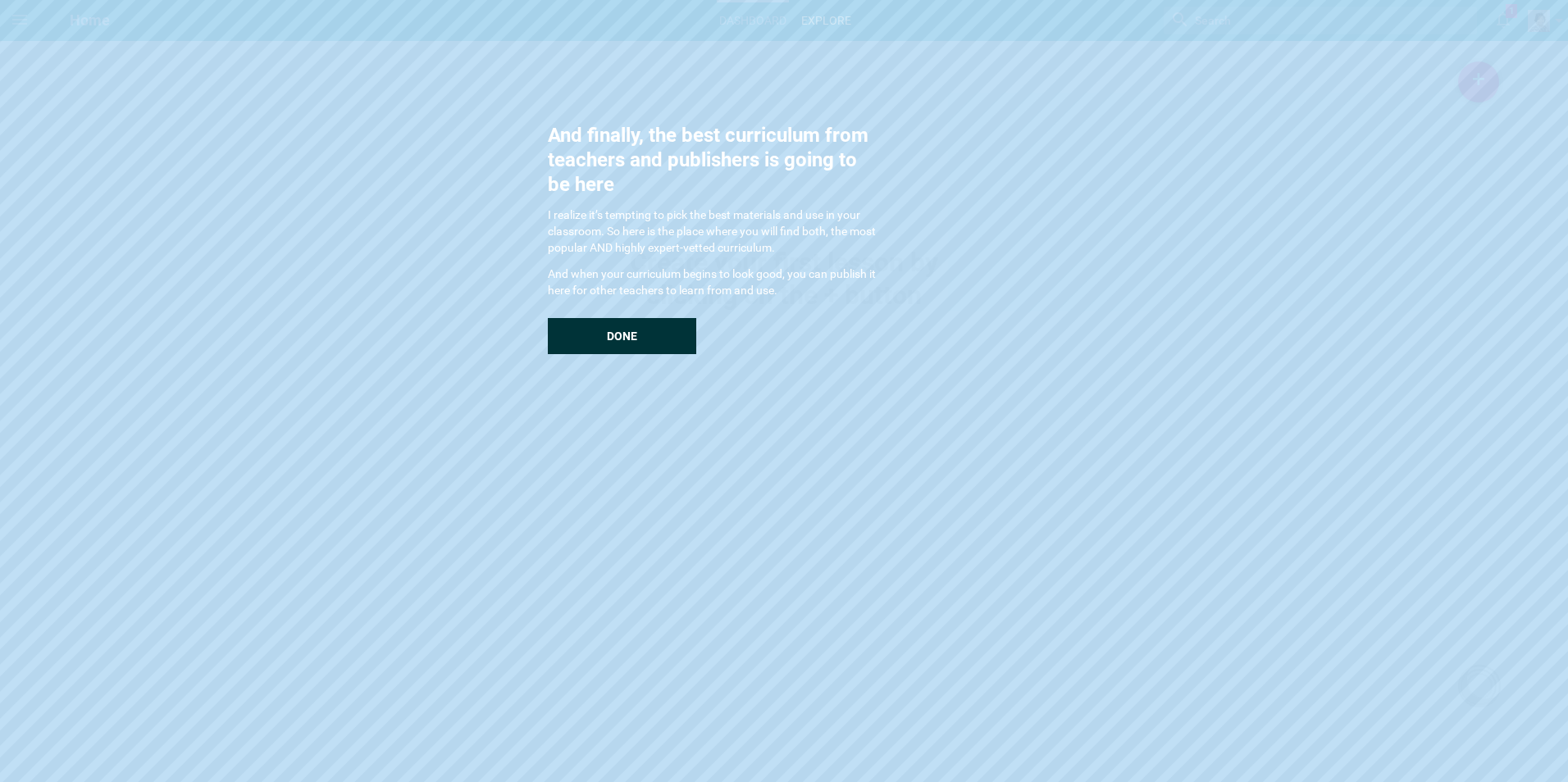
click at [638, 332] on div "Done" at bounding box center [622, 335] width 149 height 36
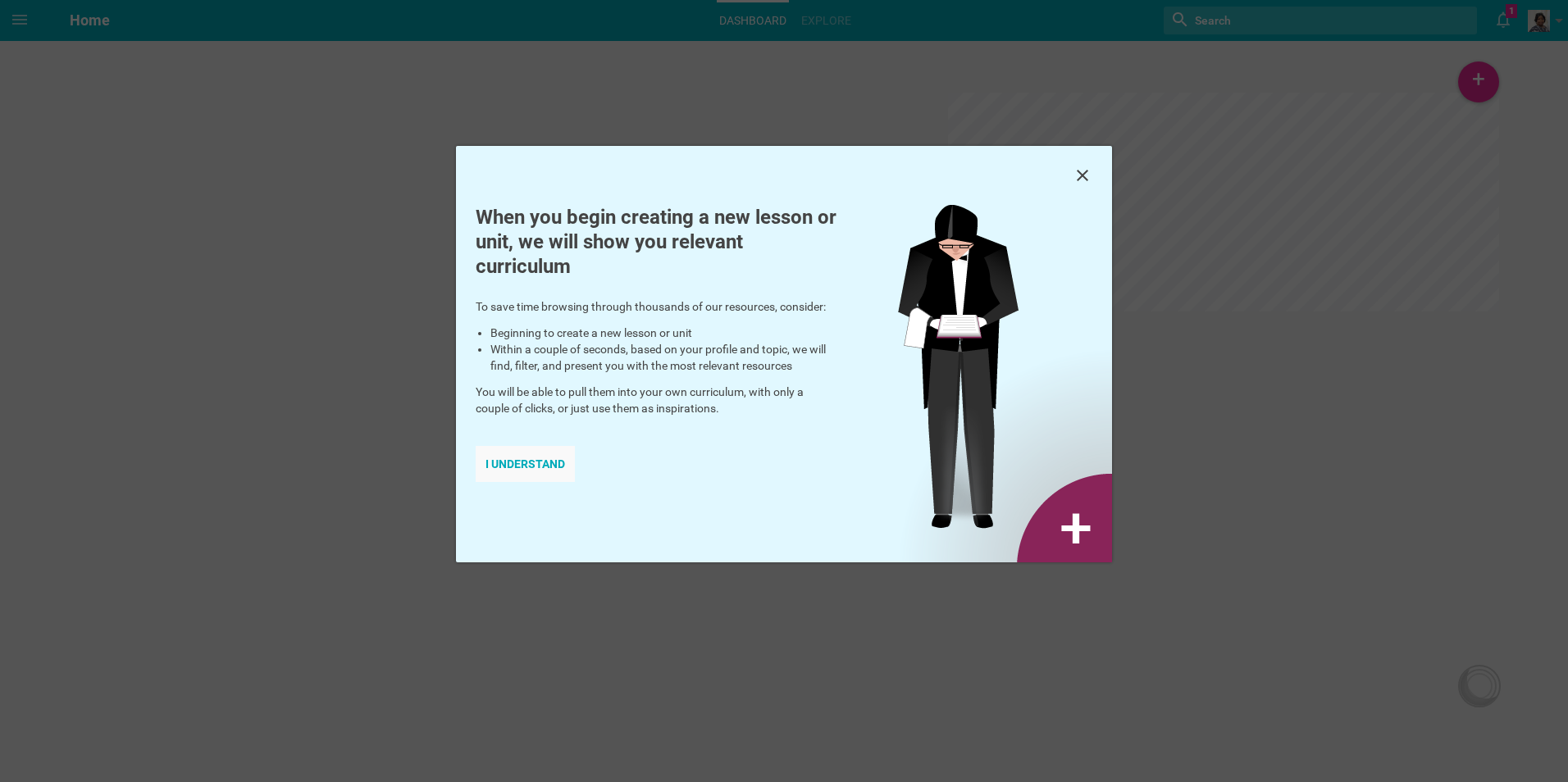
click at [532, 464] on div "I understand" at bounding box center [525, 464] width 99 height 36
